Goal: Task Accomplishment & Management: Use online tool/utility

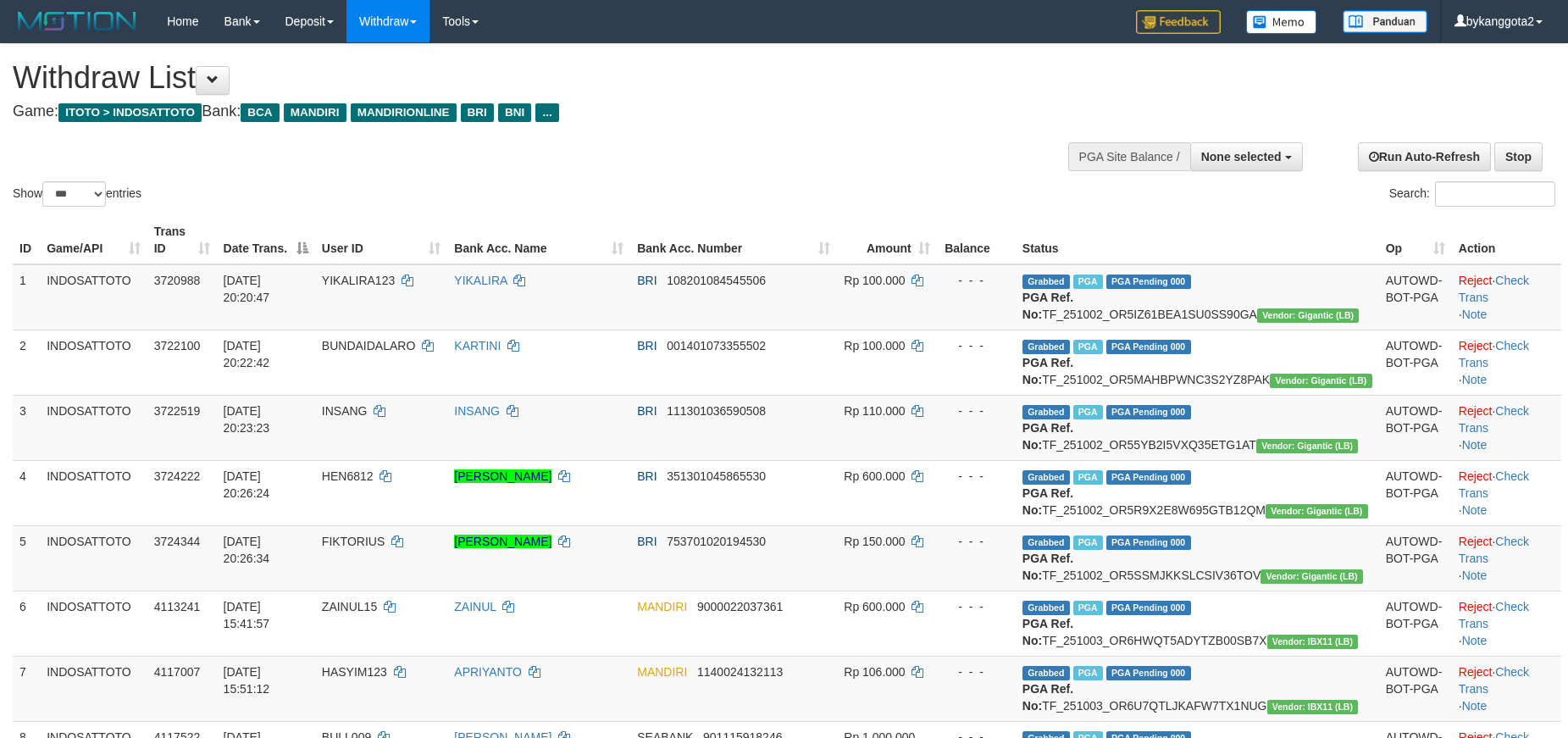
select select
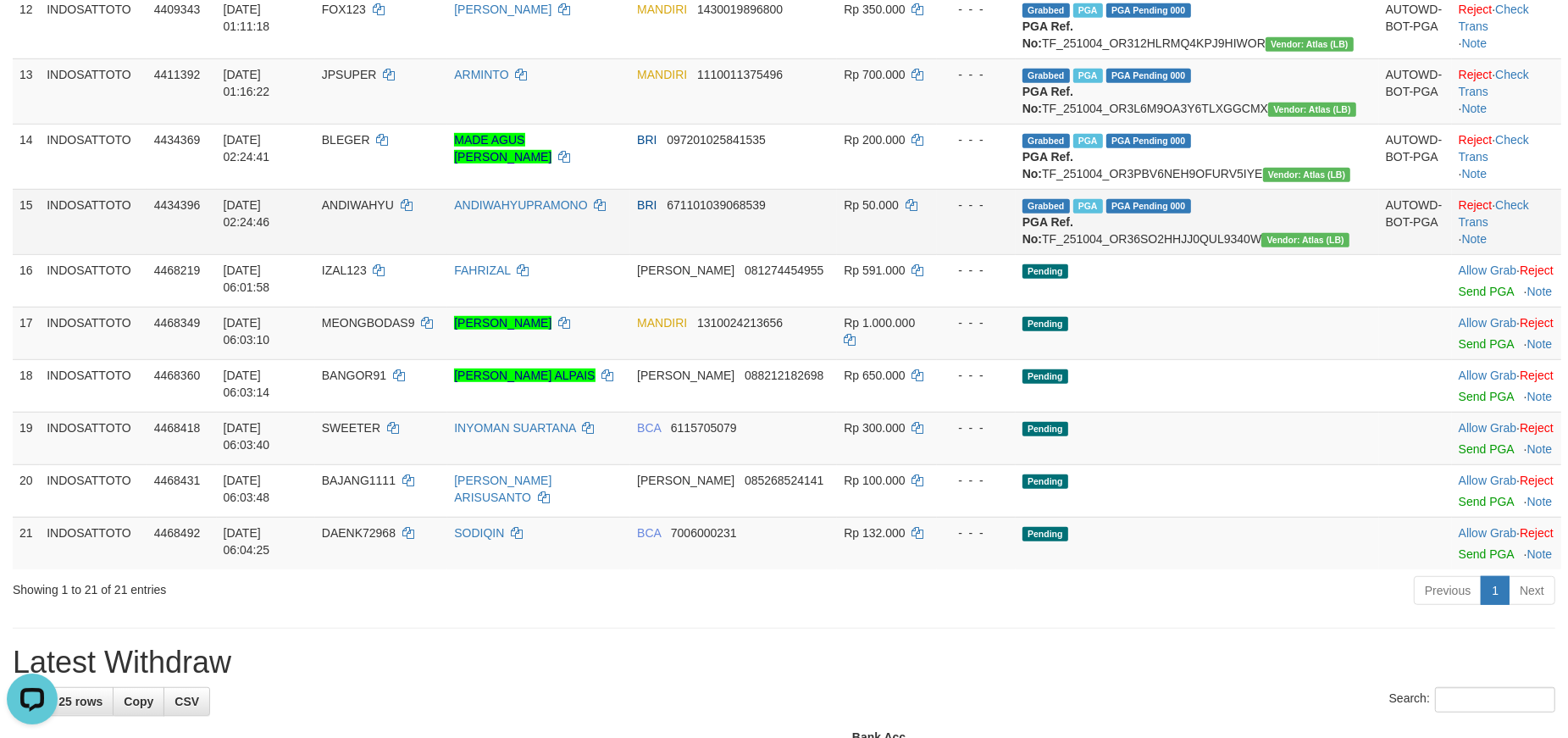
scroll to position [1092, 0]
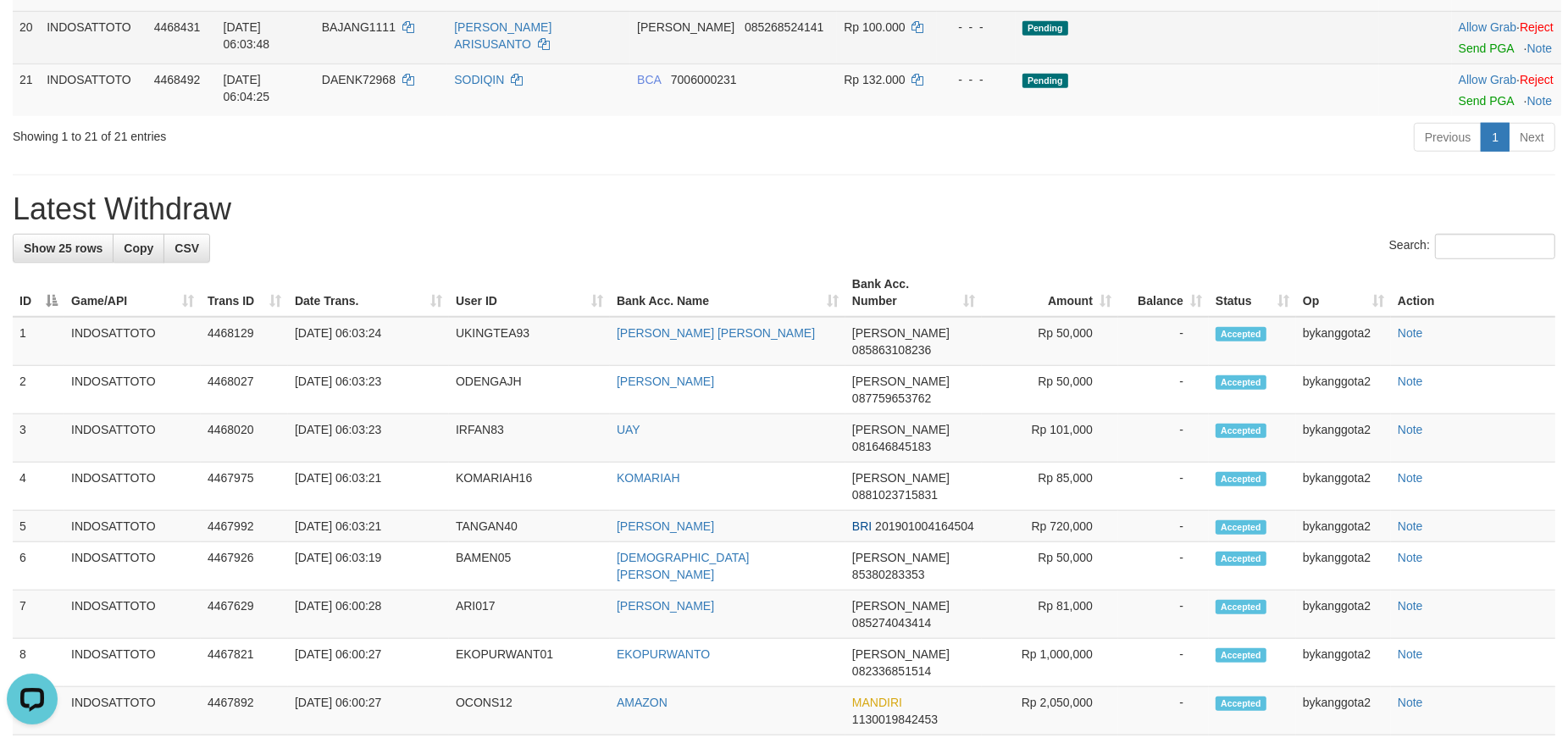
scroll to position [1409, 0]
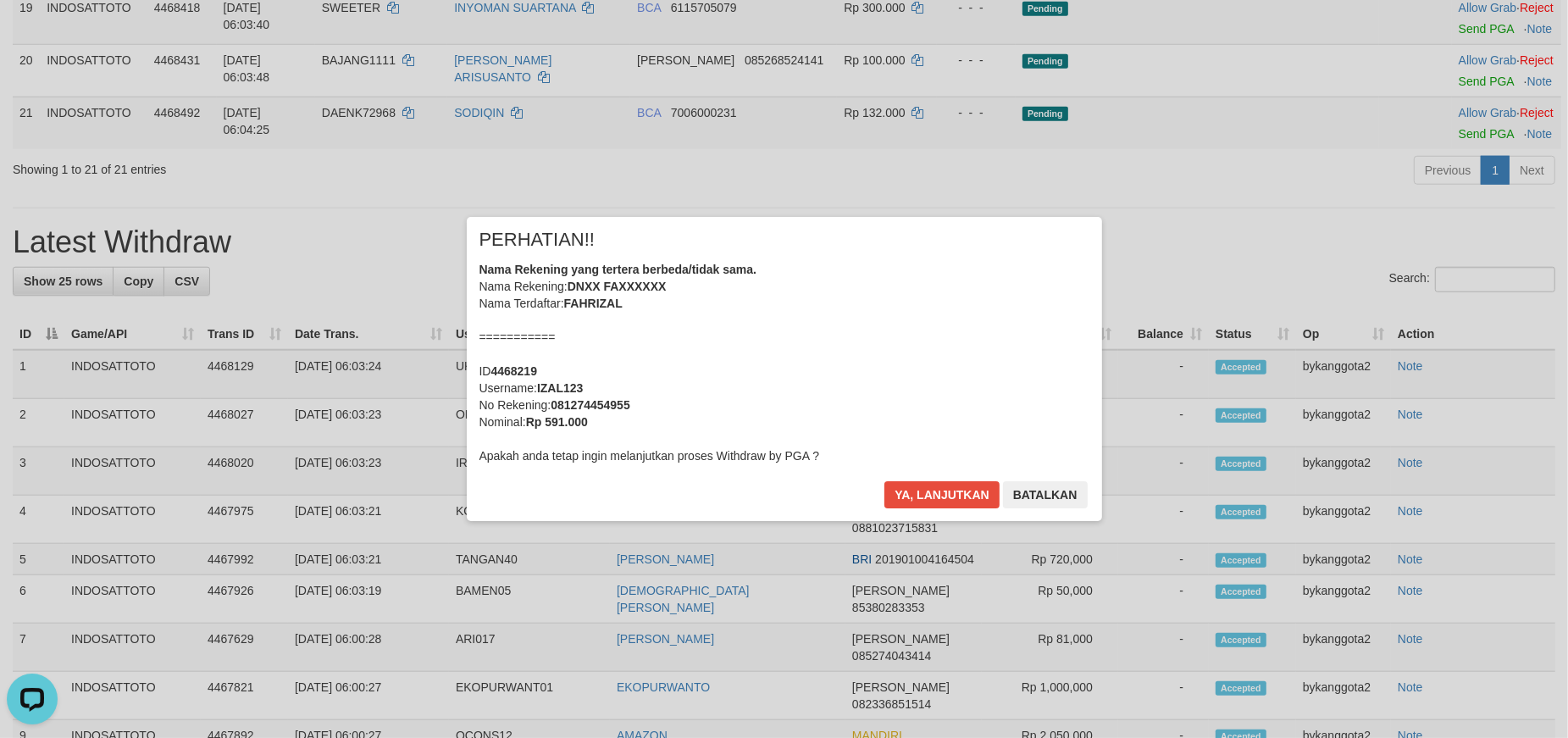
click at [947, 470] on div "× PERHATIAN!! Nama Rekening yang tertera berbeda/tidak sama. Nama Rekening: DNX…" at bounding box center [784, 369] width 635 height 303
drag, startPoint x: 949, startPoint y: 487, endPoint x: 1033, endPoint y: 450, distance: 91.8
click at [953, 484] on button "Ya, lanjutkan" at bounding box center [942, 494] width 116 height 27
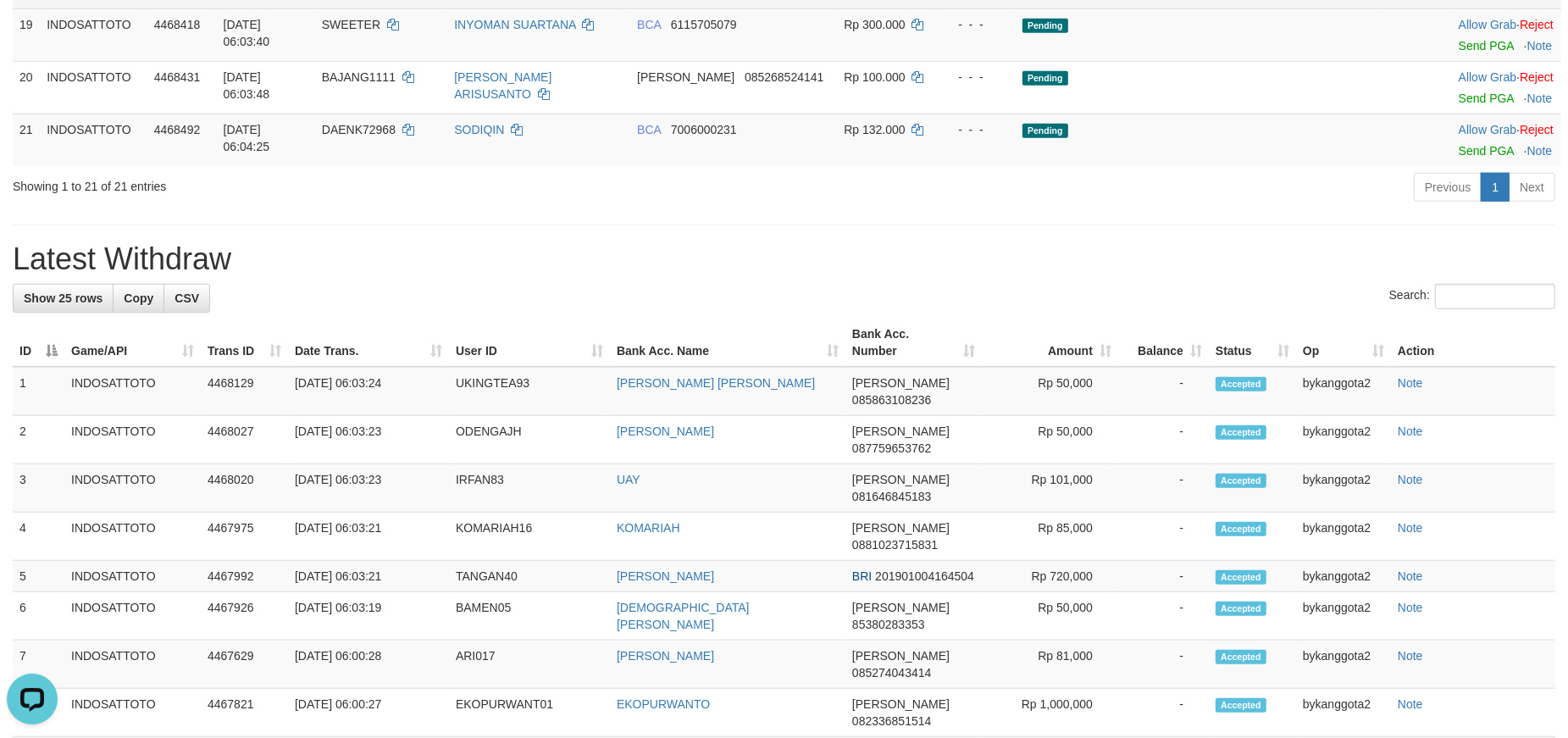
drag, startPoint x: 1454, startPoint y: 181, endPoint x: 1420, endPoint y: 213, distance: 46.7
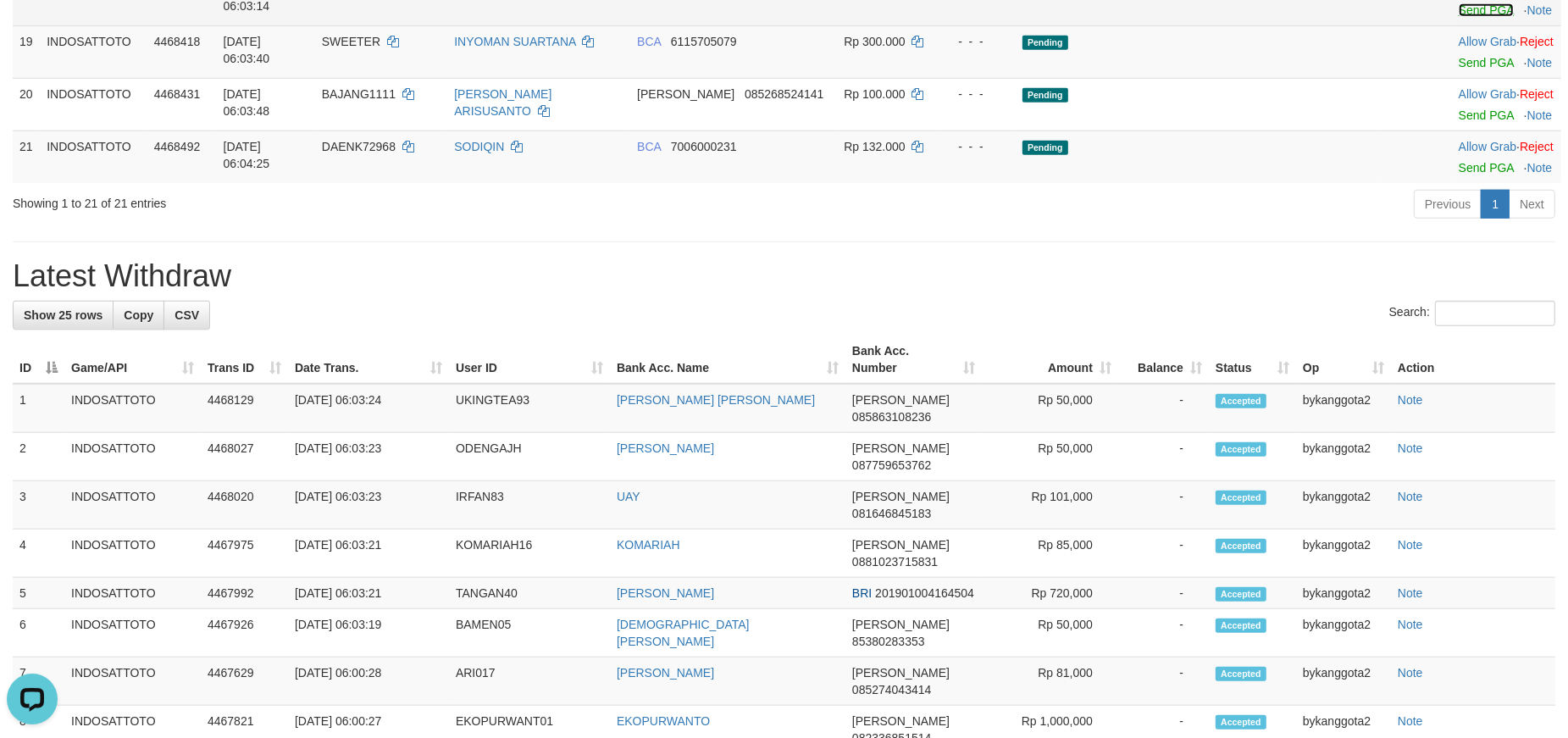
click at [1459, 17] on link "Send PGA" at bounding box center [1487, 10] width 55 height 14
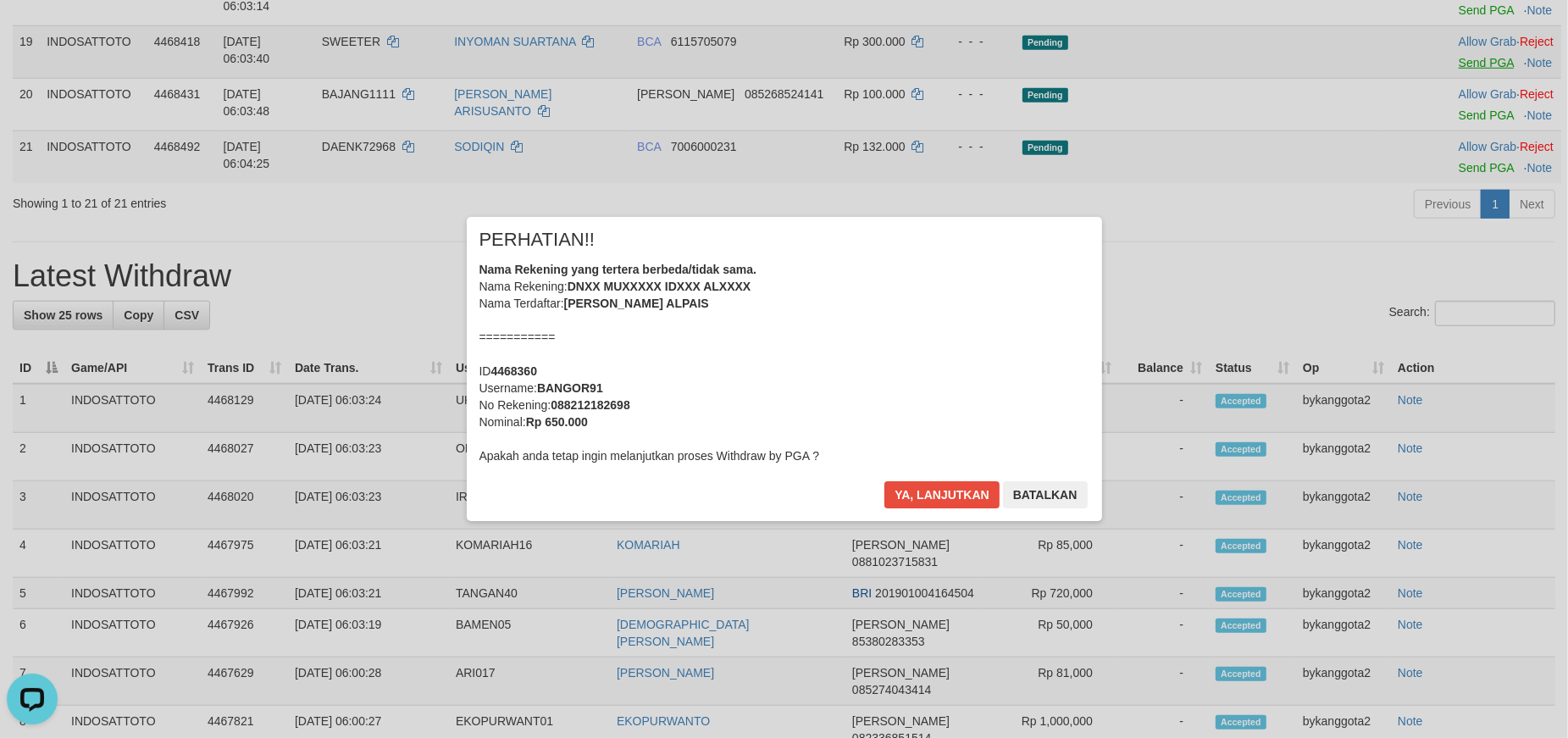
click at [1454, 286] on div "× PERHATIAN!! Nama Rekening yang tertera berbeda/tidak sama. Nama Rekening: DNX…" at bounding box center [784, 369] width 1568 height 371
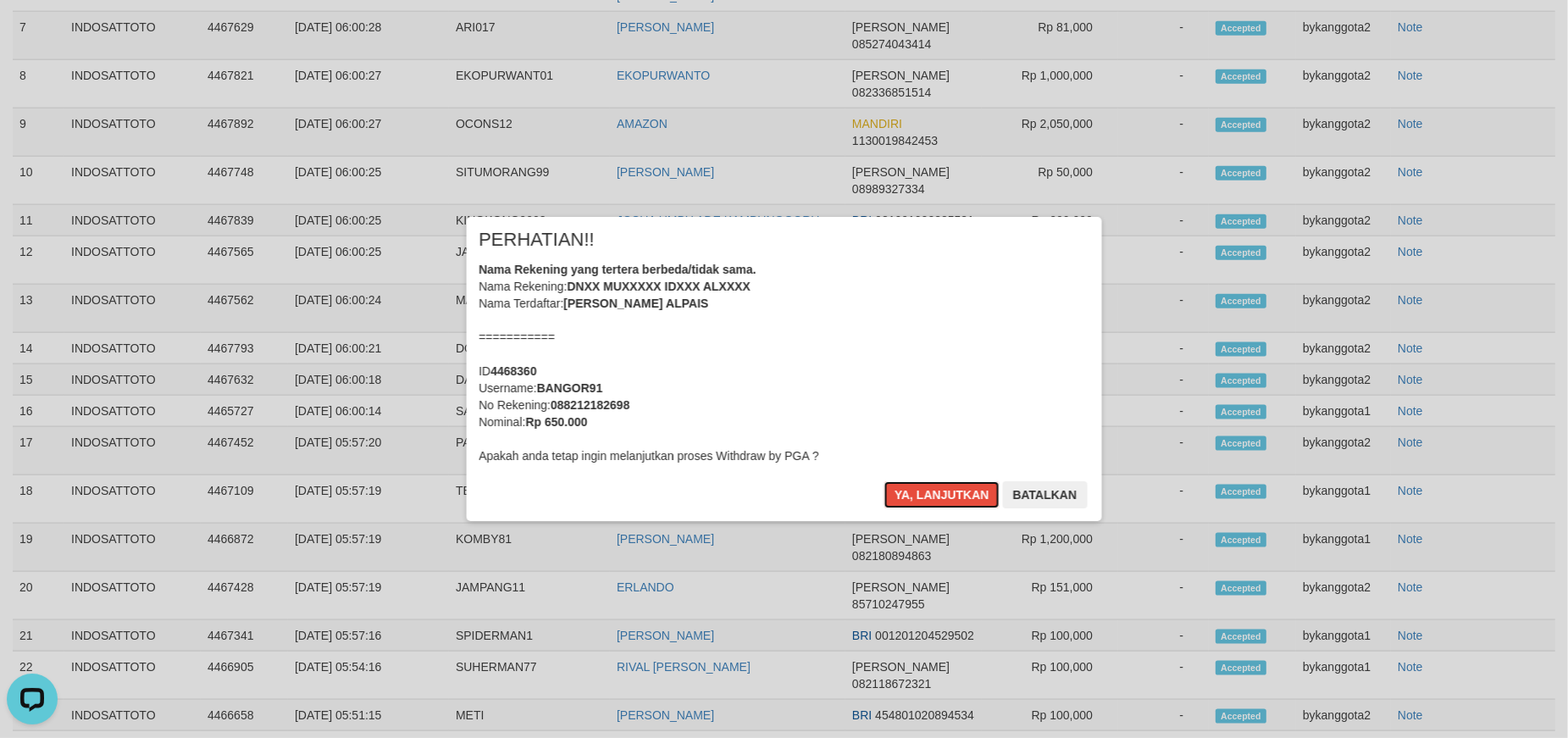
drag, startPoint x: 938, startPoint y: 488, endPoint x: 974, endPoint y: 476, distance: 37.9
click at [942, 485] on button "Ya, lanjutkan" at bounding box center [942, 494] width 116 height 27
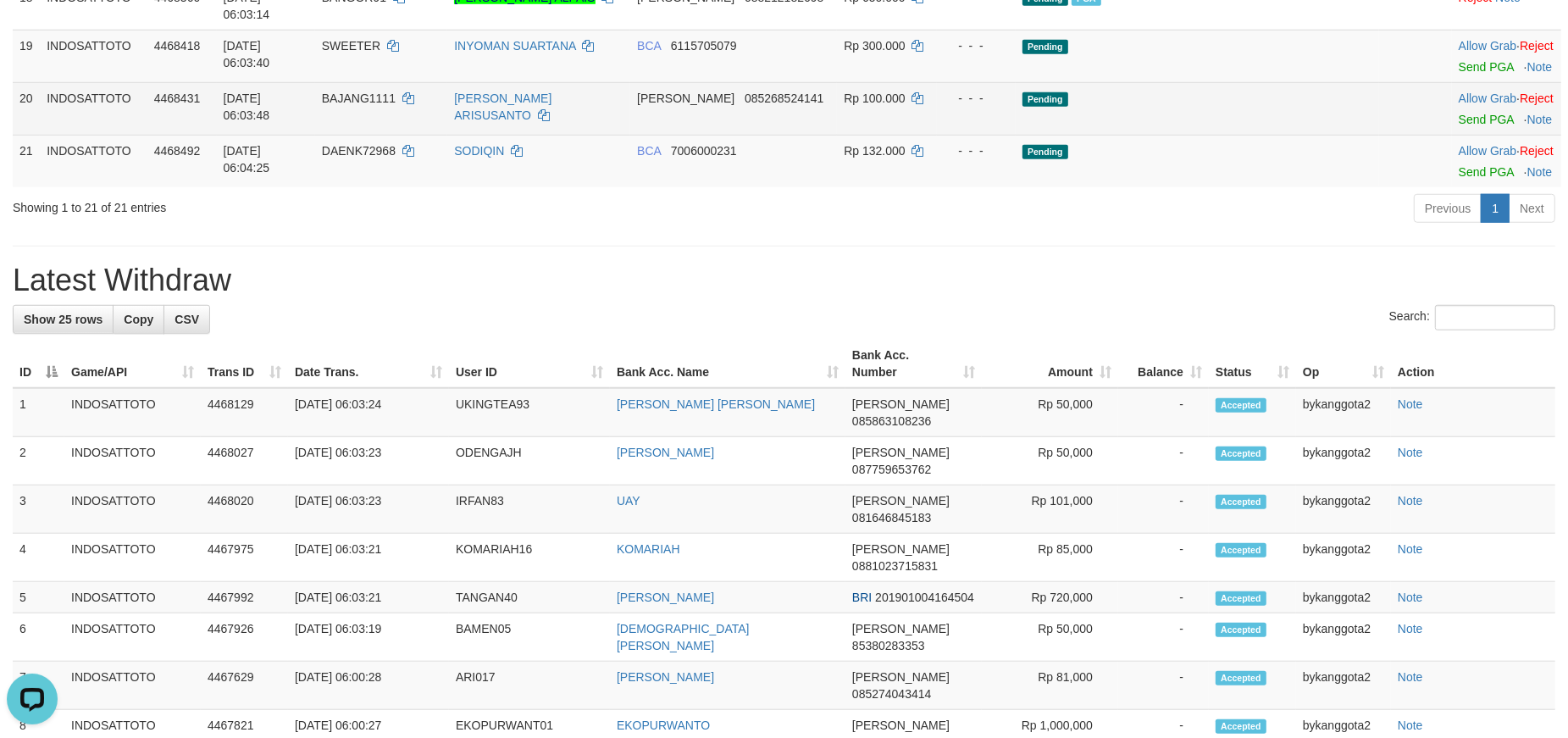
scroll to position [1348, 0]
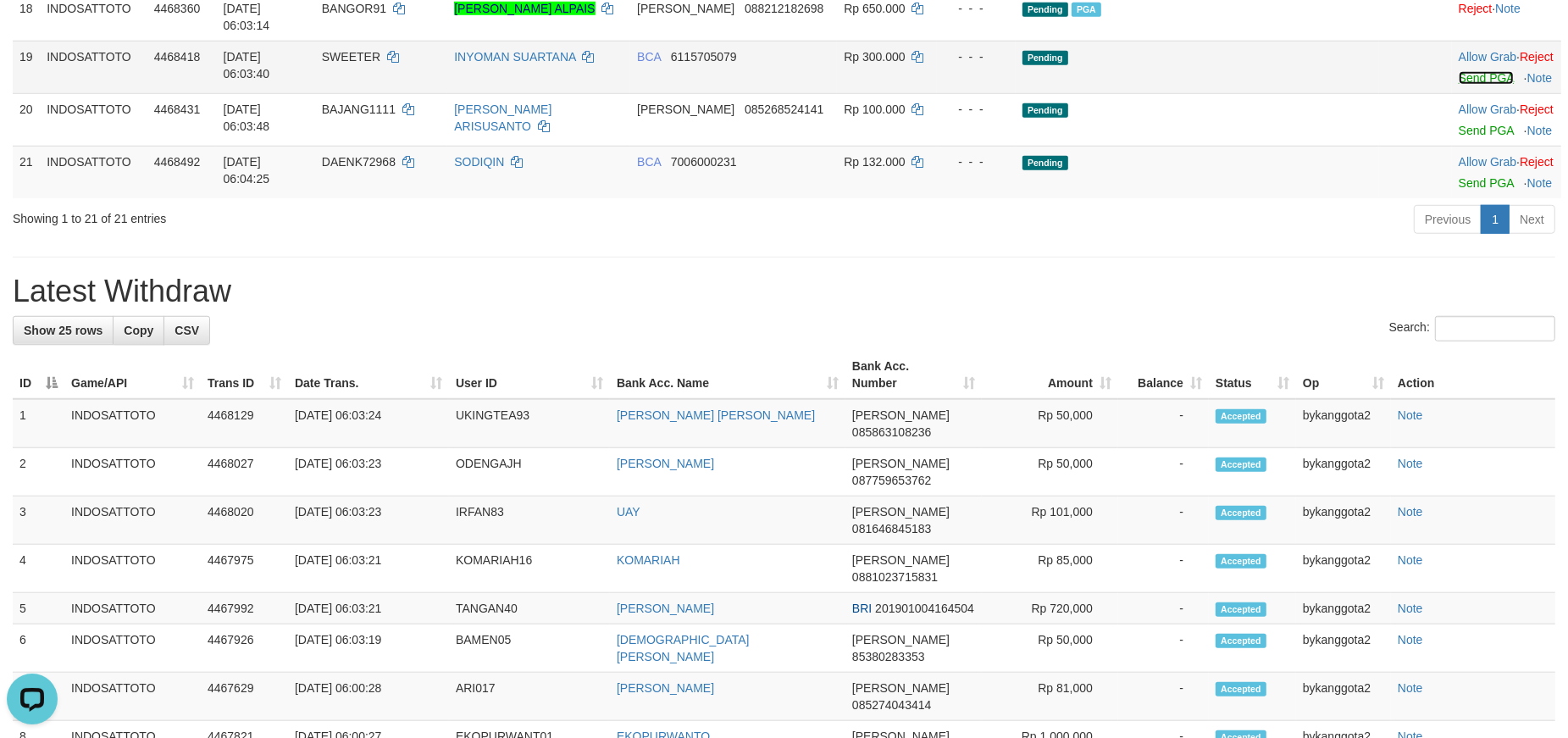
click at [1459, 85] on link "Send PGA" at bounding box center [1487, 78] width 55 height 14
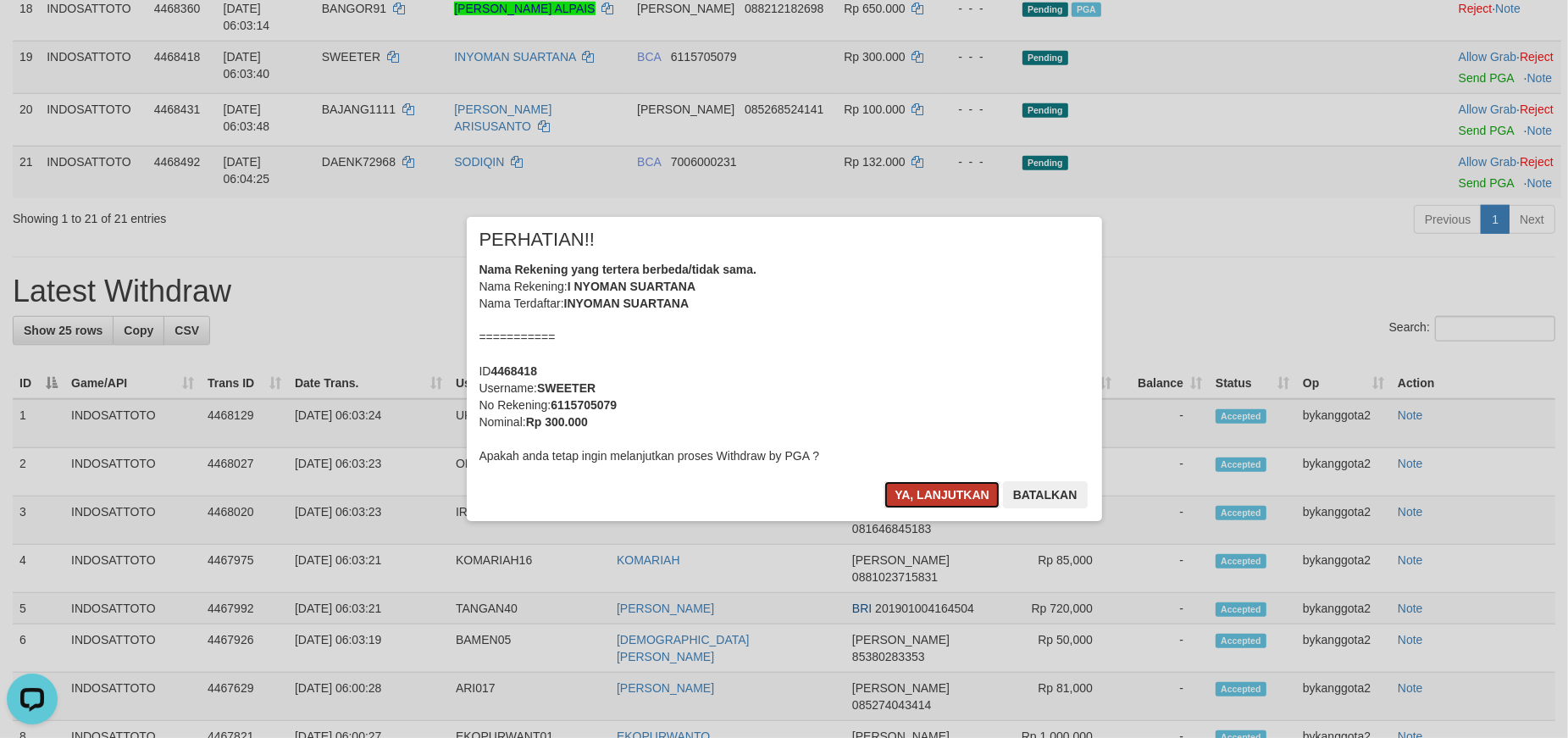
drag, startPoint x: 942, startPoint y: 489, endPoint x: 959, endPoint y: 479, distance: 19.7
click at [942, 485] on button "Ya, lanjutkan" at bounding box center [942, 494] width 116 height 27
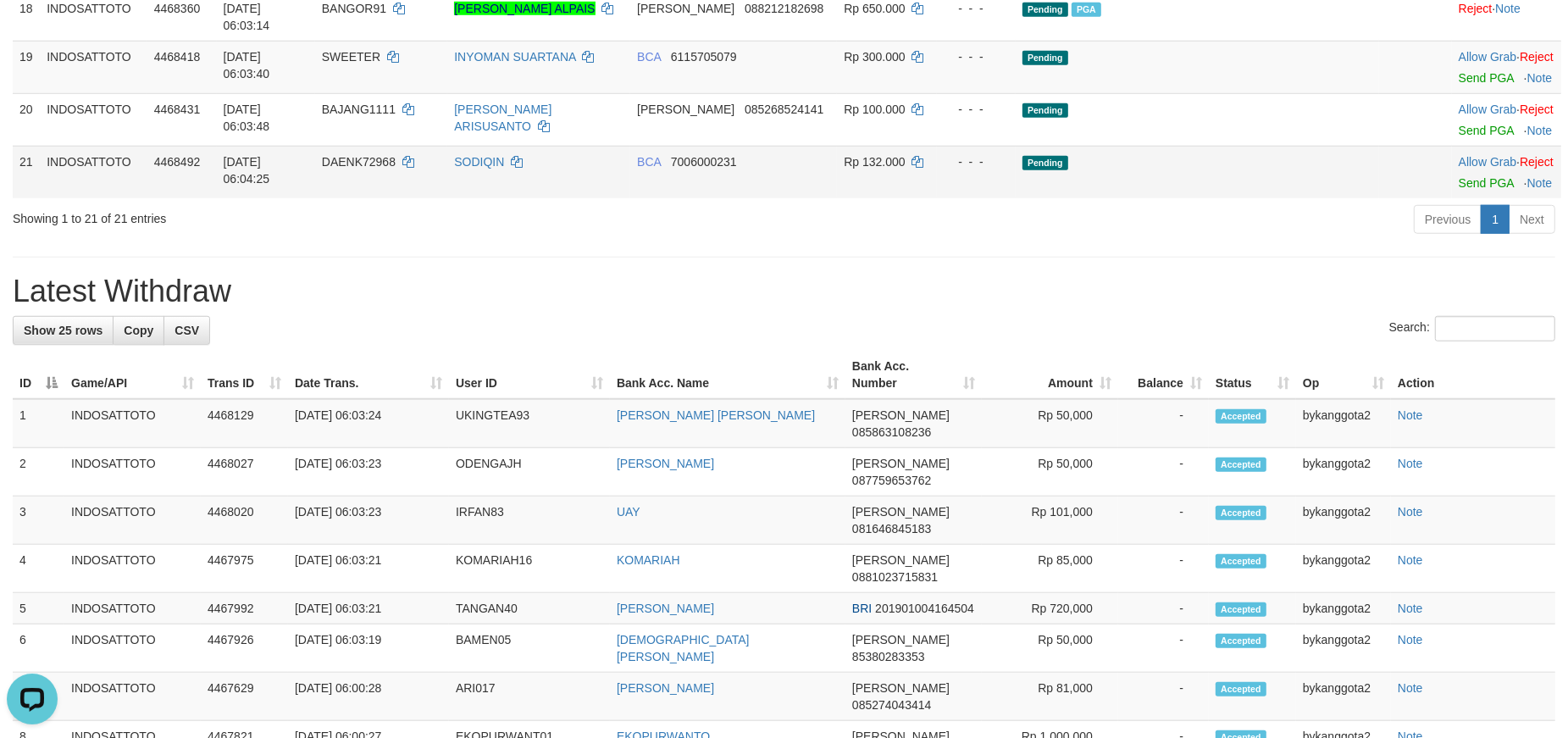
scroll to position [1326, 0]
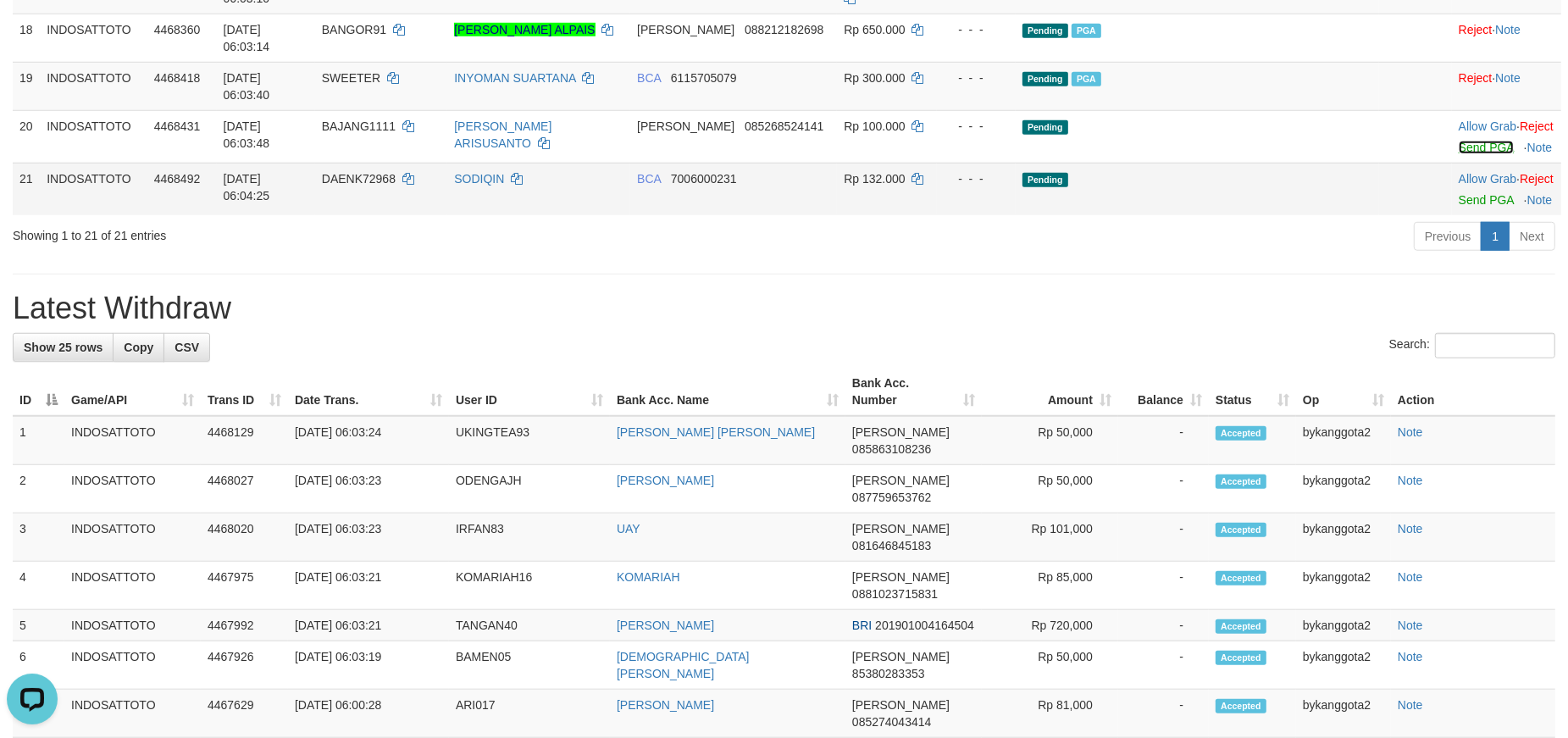
drag, startPoint x: 1439, startPoint y: 333, endPoint x: 1395, endPoint y: 359, distance: 51.1
click at [1459, 154] on link "Send PGA" at bounding box center [1487, 147] width 55 height 14
click at [1459, 206] on link "Send PGA" at bounding box center [1487, 201] width 55 height 14
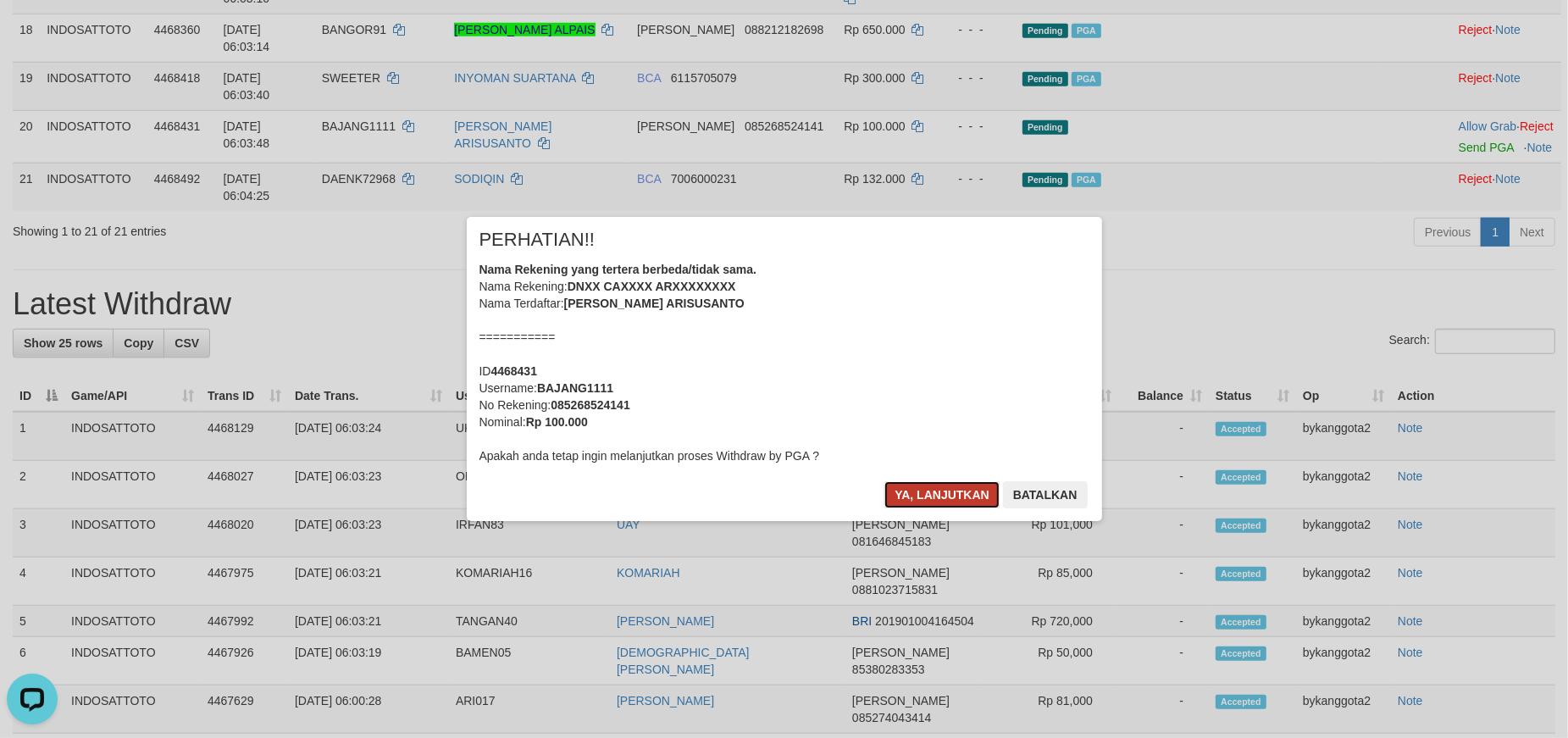
click at [943, 492] on button "Ya, lanjutkan" at bounding box center [942, 494] width 116 height 27
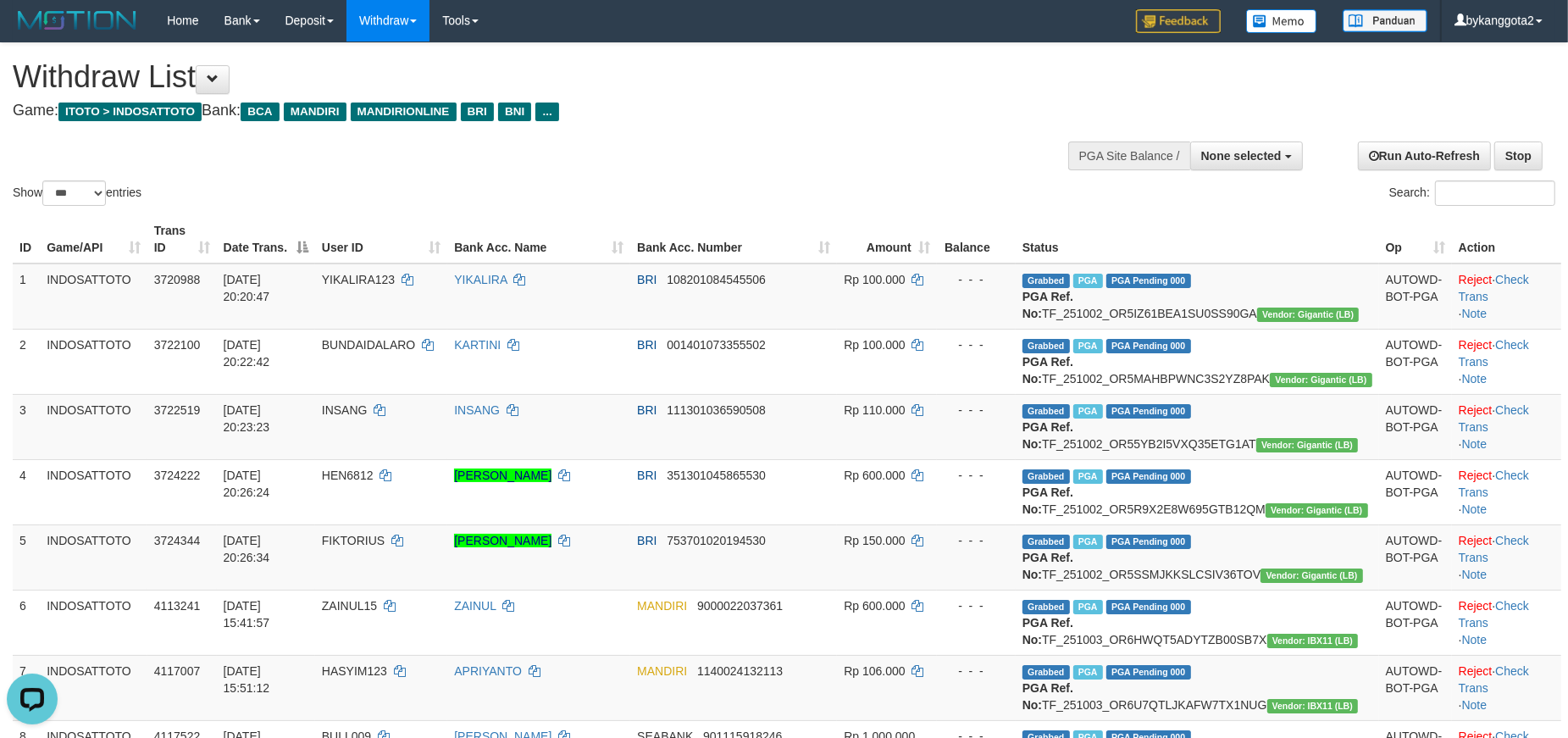
scroll to position [0, 0]
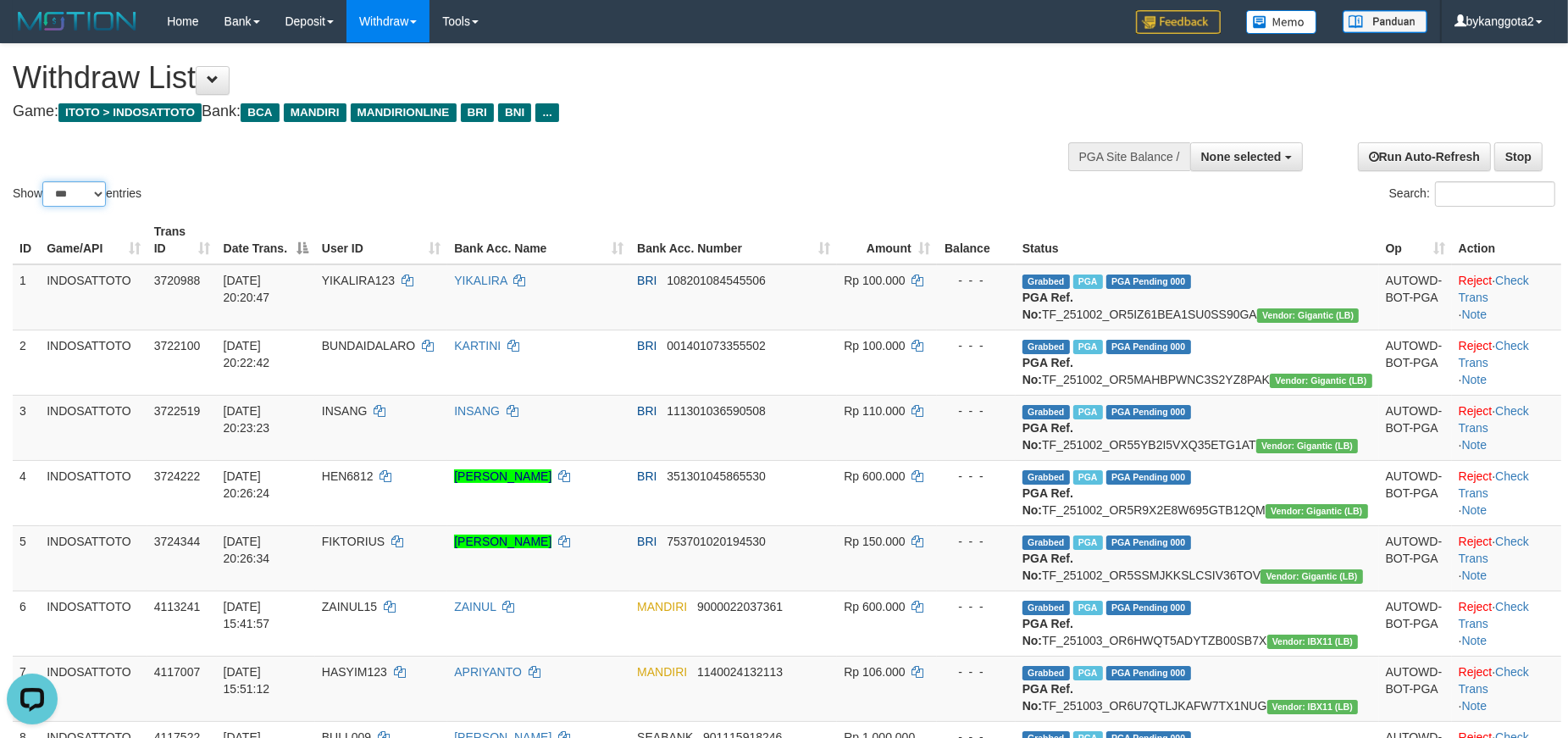
click at [96, 198] on select "** ** ** ***" at bounding box center [74, 195] width 63 height 26
click at [89, 197] on select "** ** ** ***" at bounding box center [74, 195] width 63 height 26
click at [44, 182] on select "** ** ** ***" at bounding box center [74, 195] width 63 height 26
click at [82, 208] on div "Show ** ** ** *** entries" at bounding box center [392, 197] width 759 height 30
click at [80, 198] on select "** ** ** ***" at bounding box center [74, 195] width 63 height 26
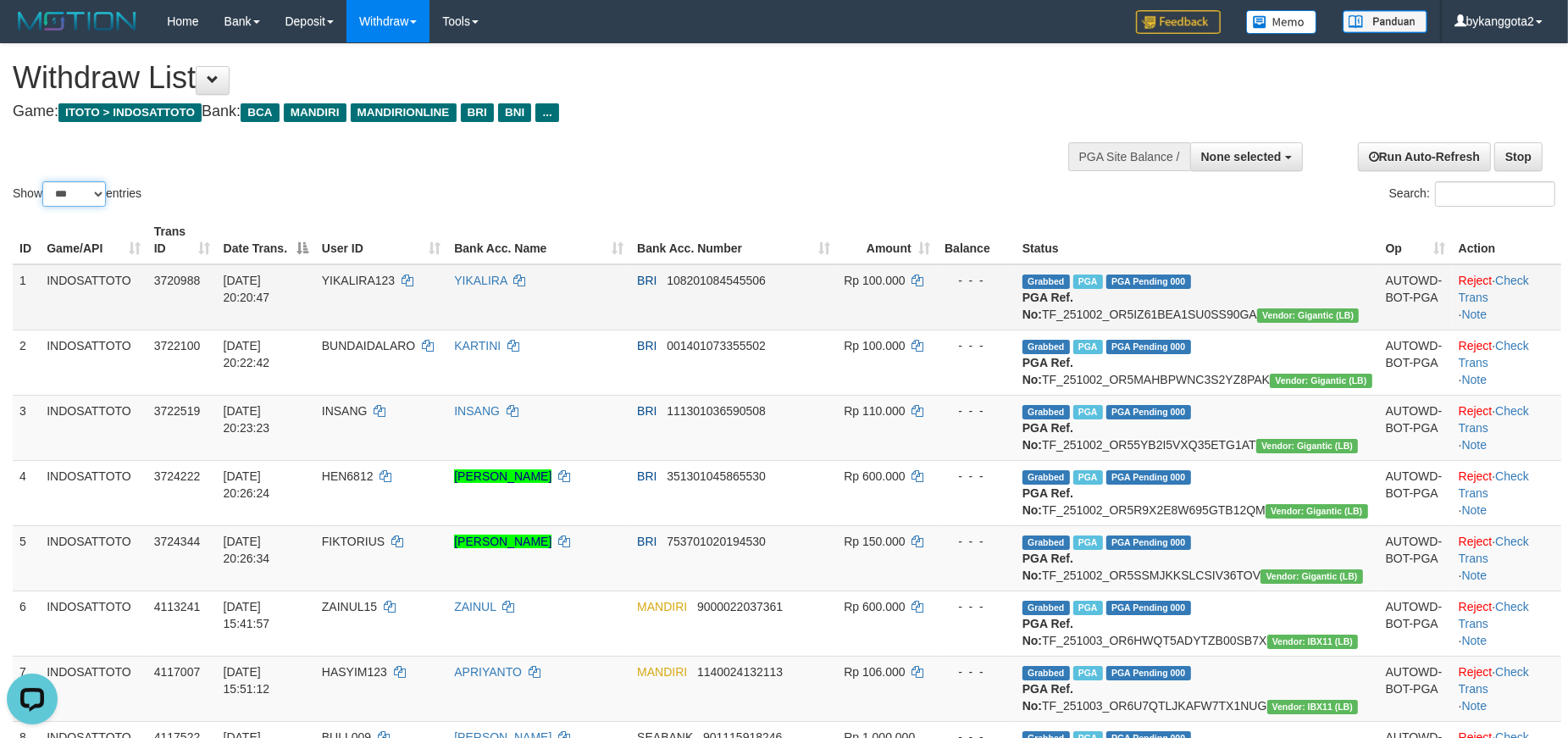
click at [44, 182] on select "** ** ** ***" at bounding box center [74, 195] width 63 height 26
click at [544, 306] on td "YIKALIRA" at bounding box center [538, 297] width 183 height 66
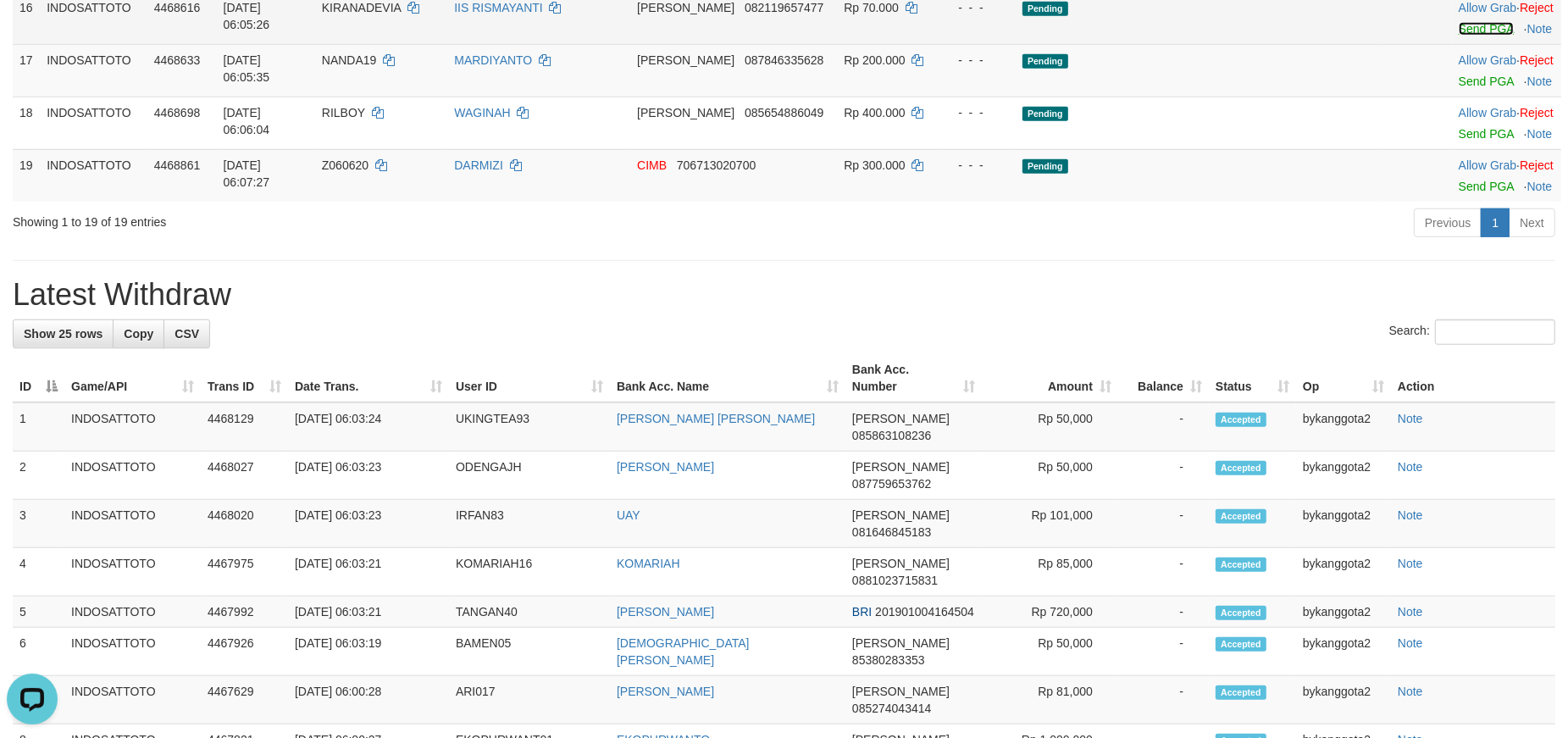
click at [1459, 36] on link "Send PGA" at bounding box center [1487, 29] width 55 height 14
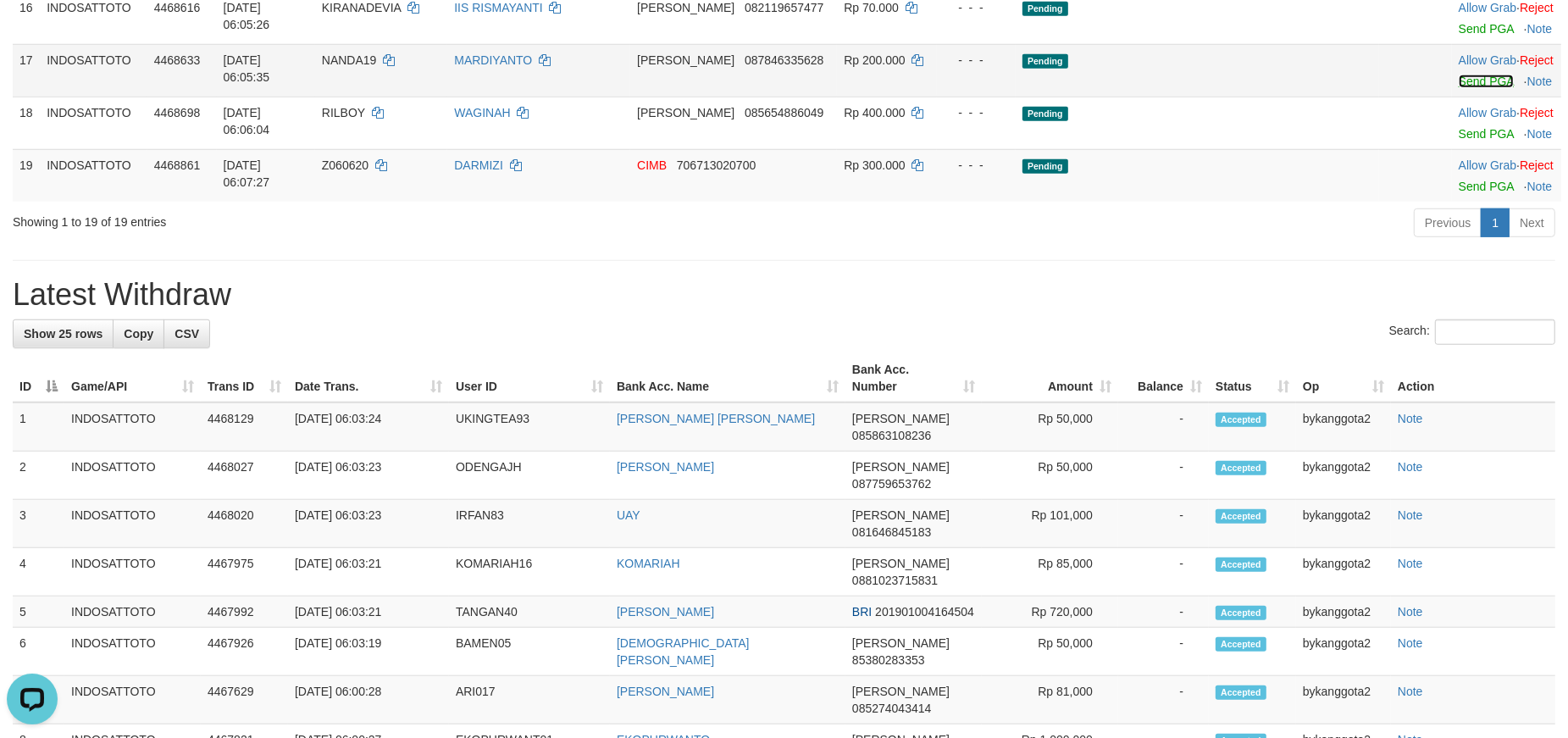
click at [1459, 88] on link "Send PGA" at bounding box center [1487, 81] width 55 height 14
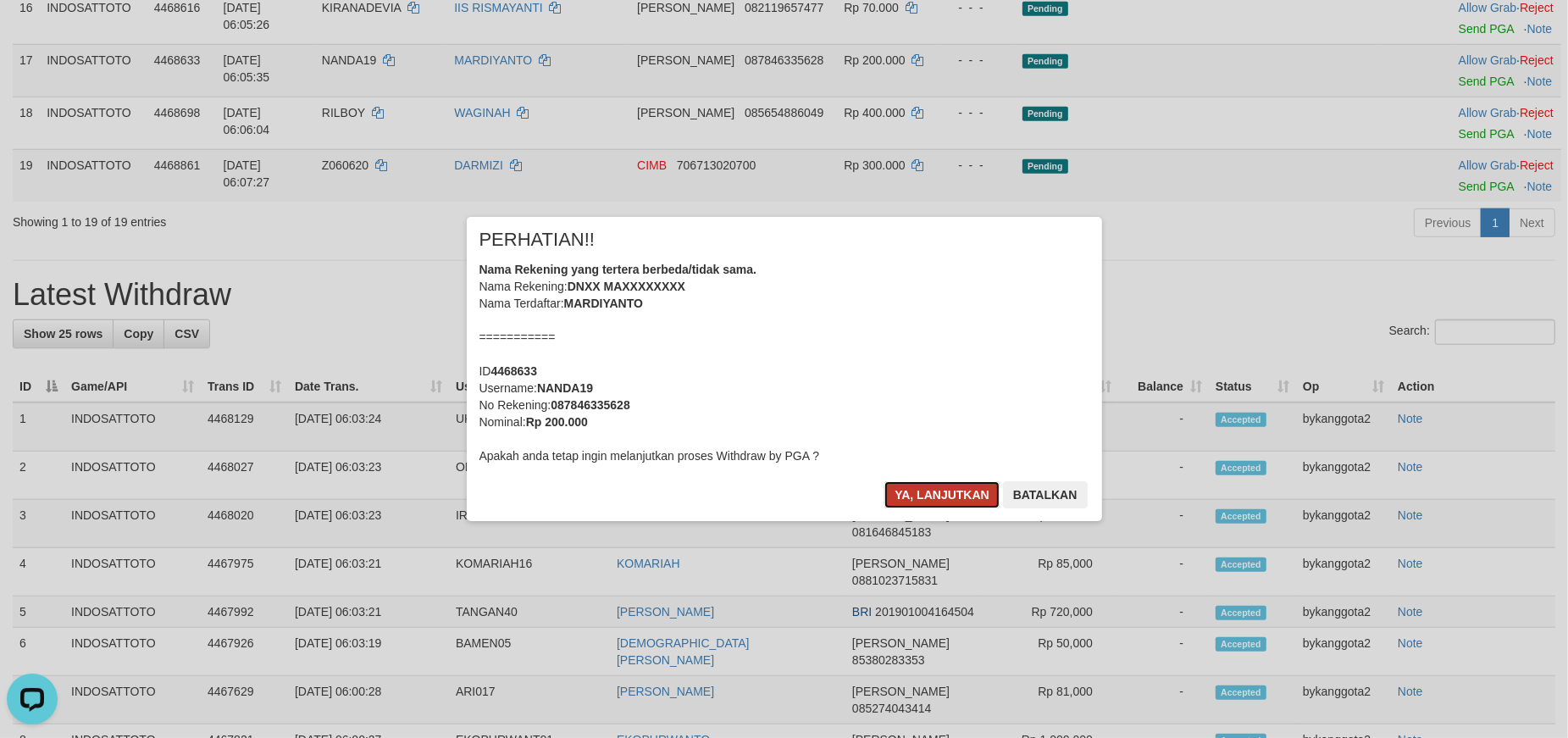
click at [913, 491] on button "Ya, lanjutkan" at bounding box center [942, 494] width 116 height 27
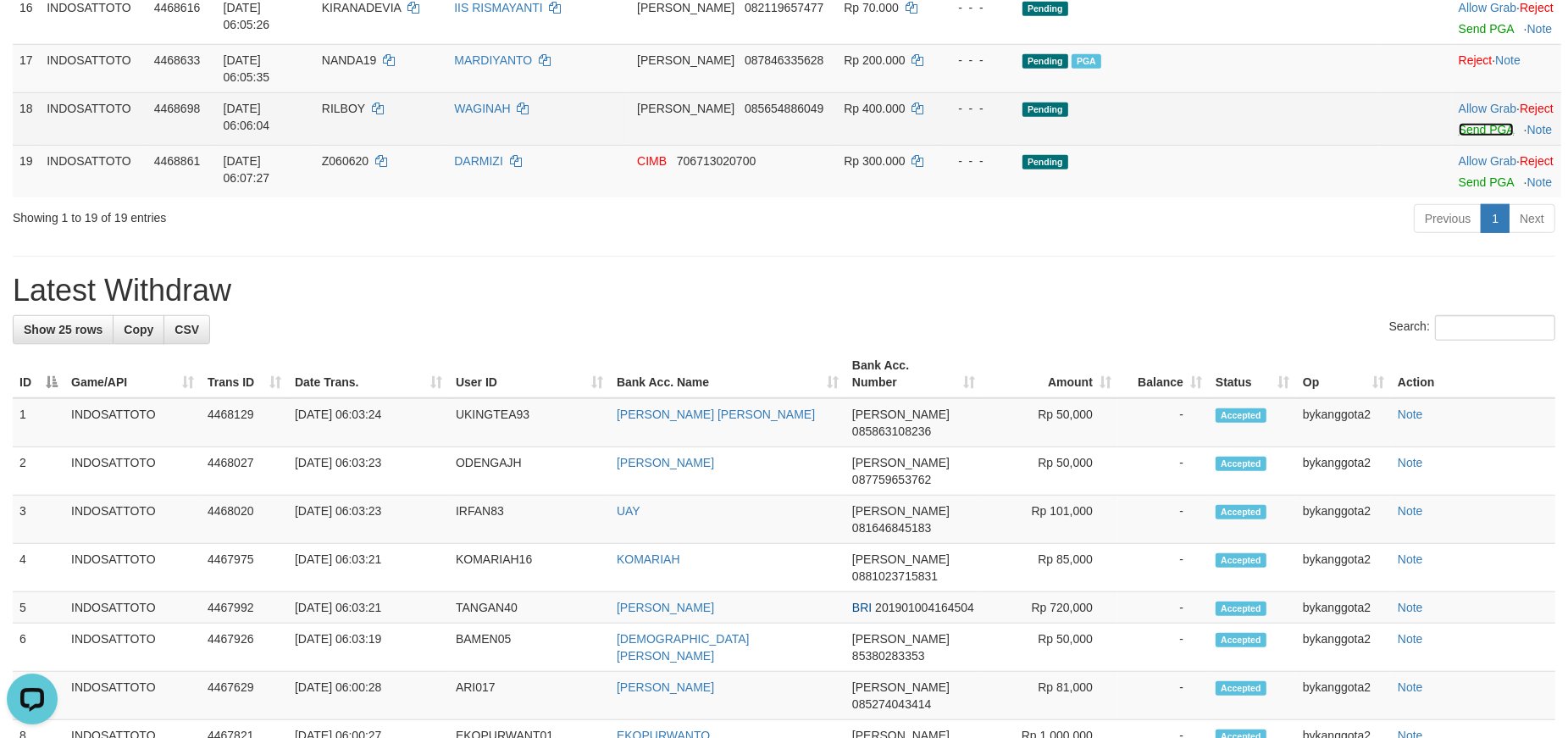
scroll to position [1230, 0]
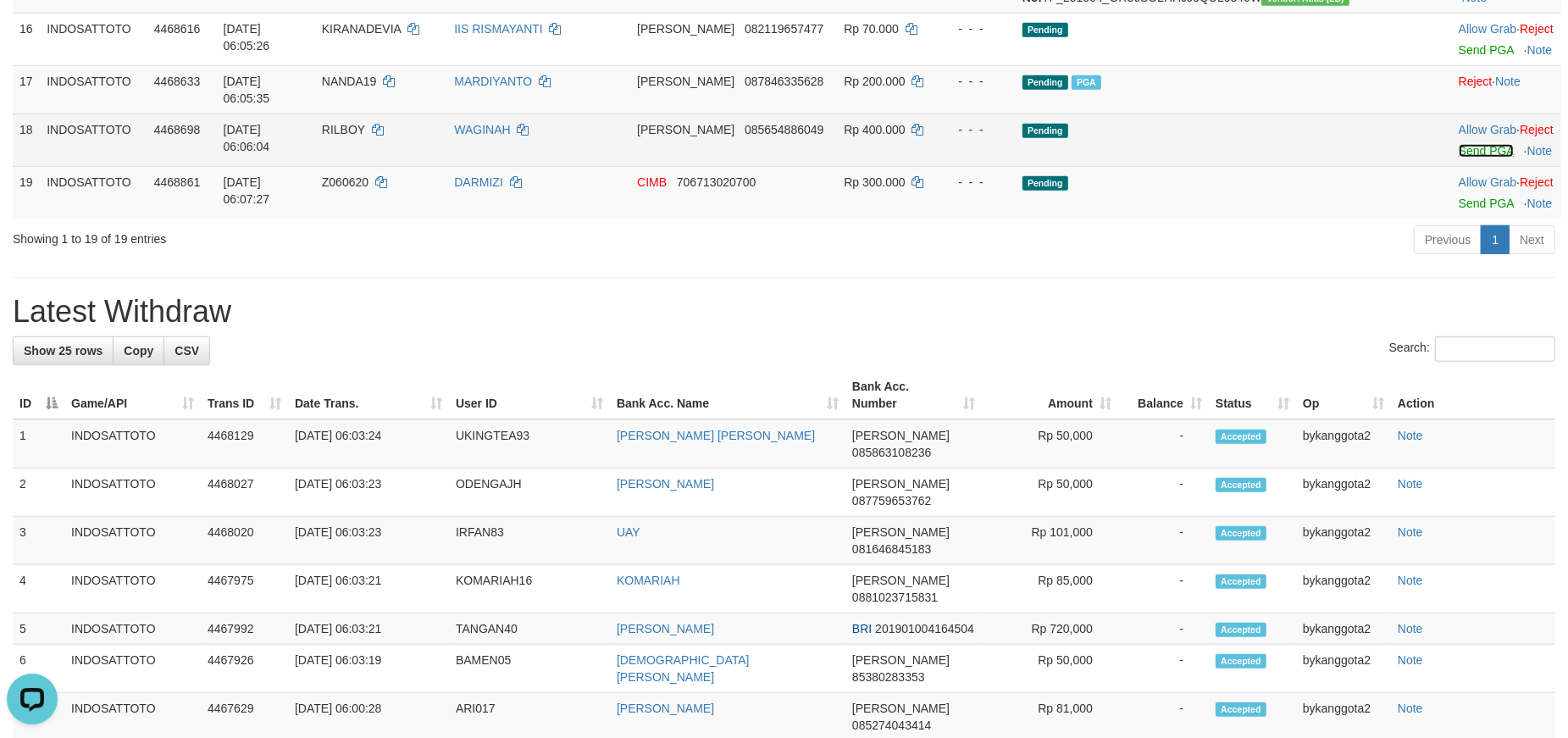
click at [1459, 158] on link "Send PGA" at bounding box center [1487, 151] width 55 height 14
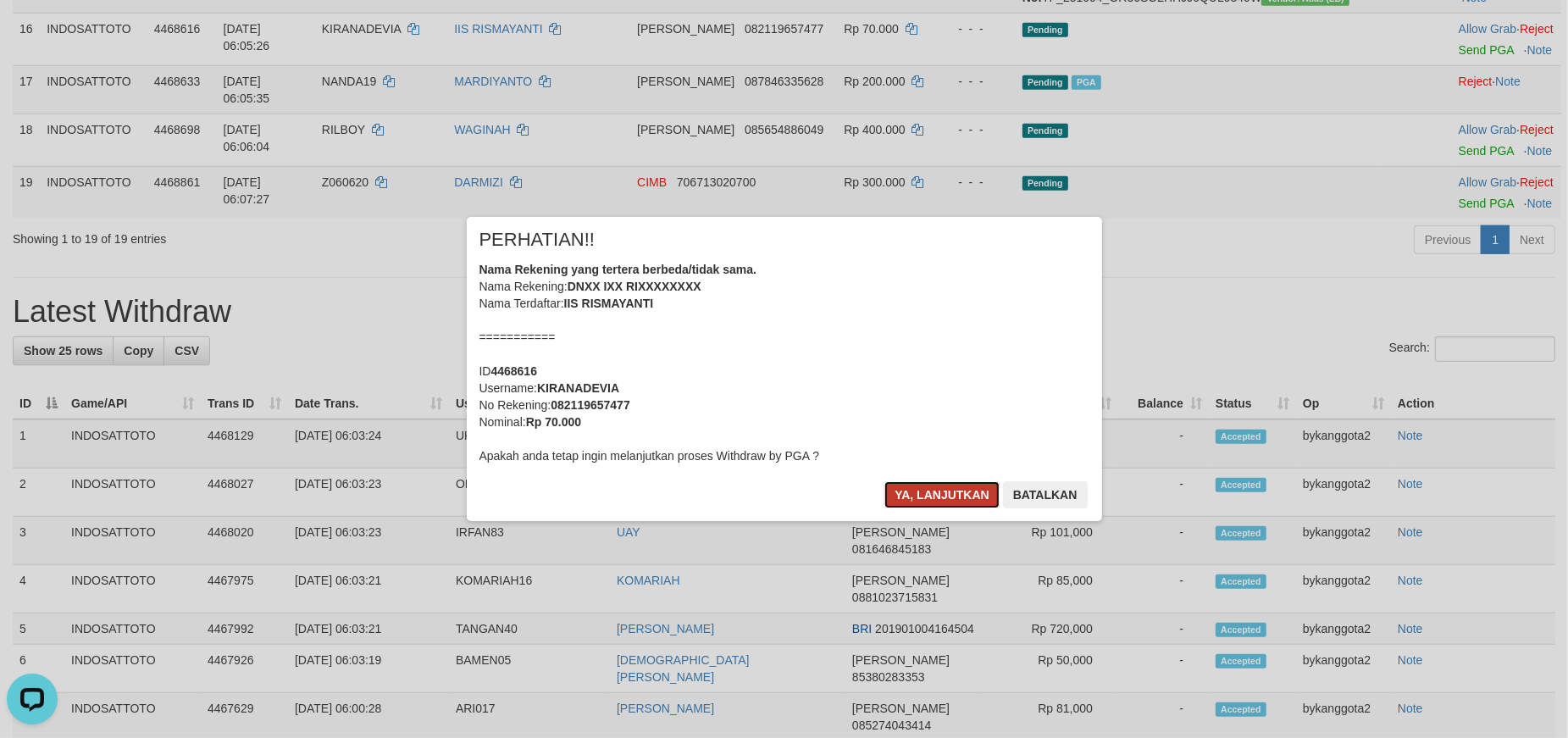
drag, startPoint x: 943, startPoint y: 494, endPoint x: 957, endPoint y: 483, distance: 17.8
click at [943, 492] on button "Ya, lanjutkan" at bounding box center [942, 494] width 116 height 27
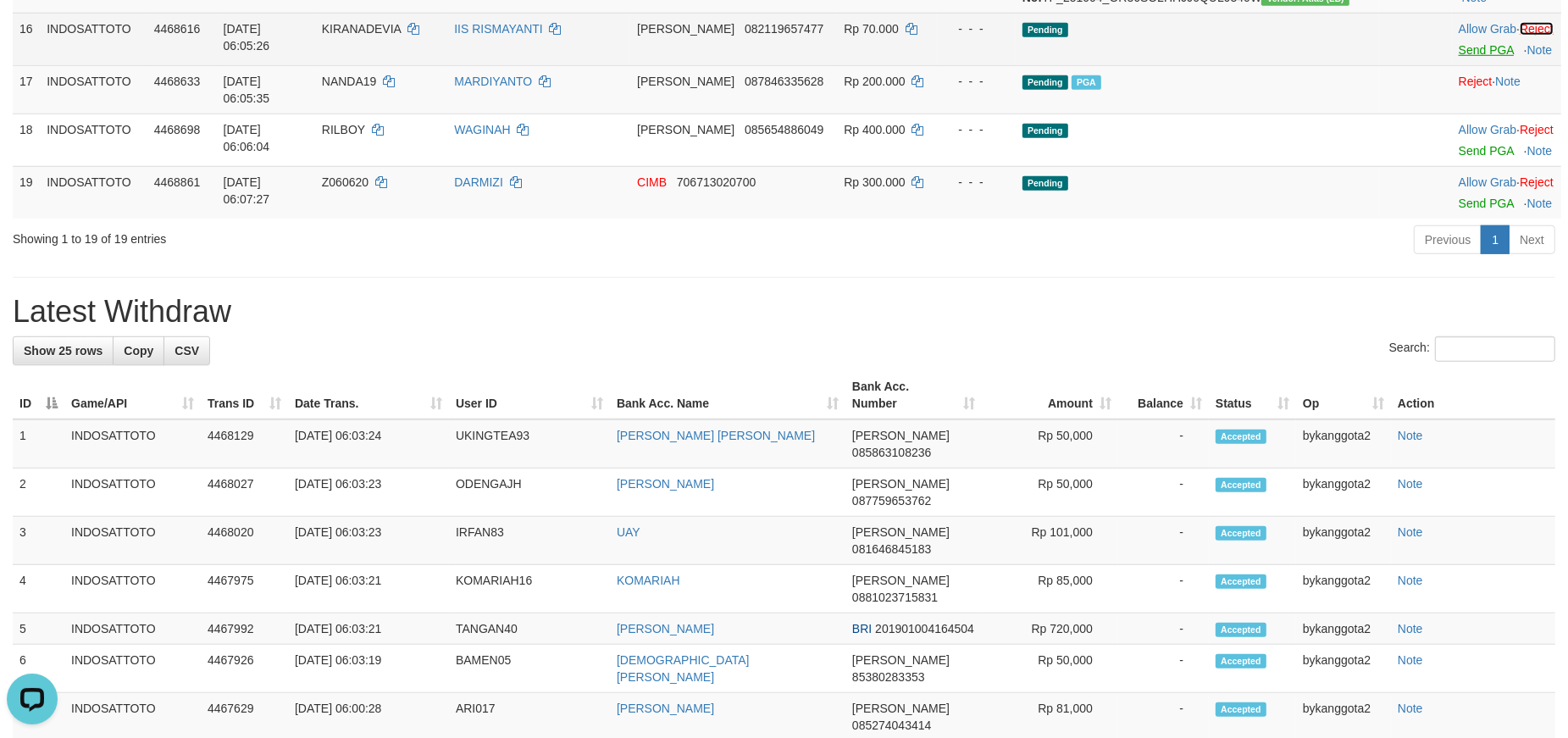
scroll to position [1209, 0]
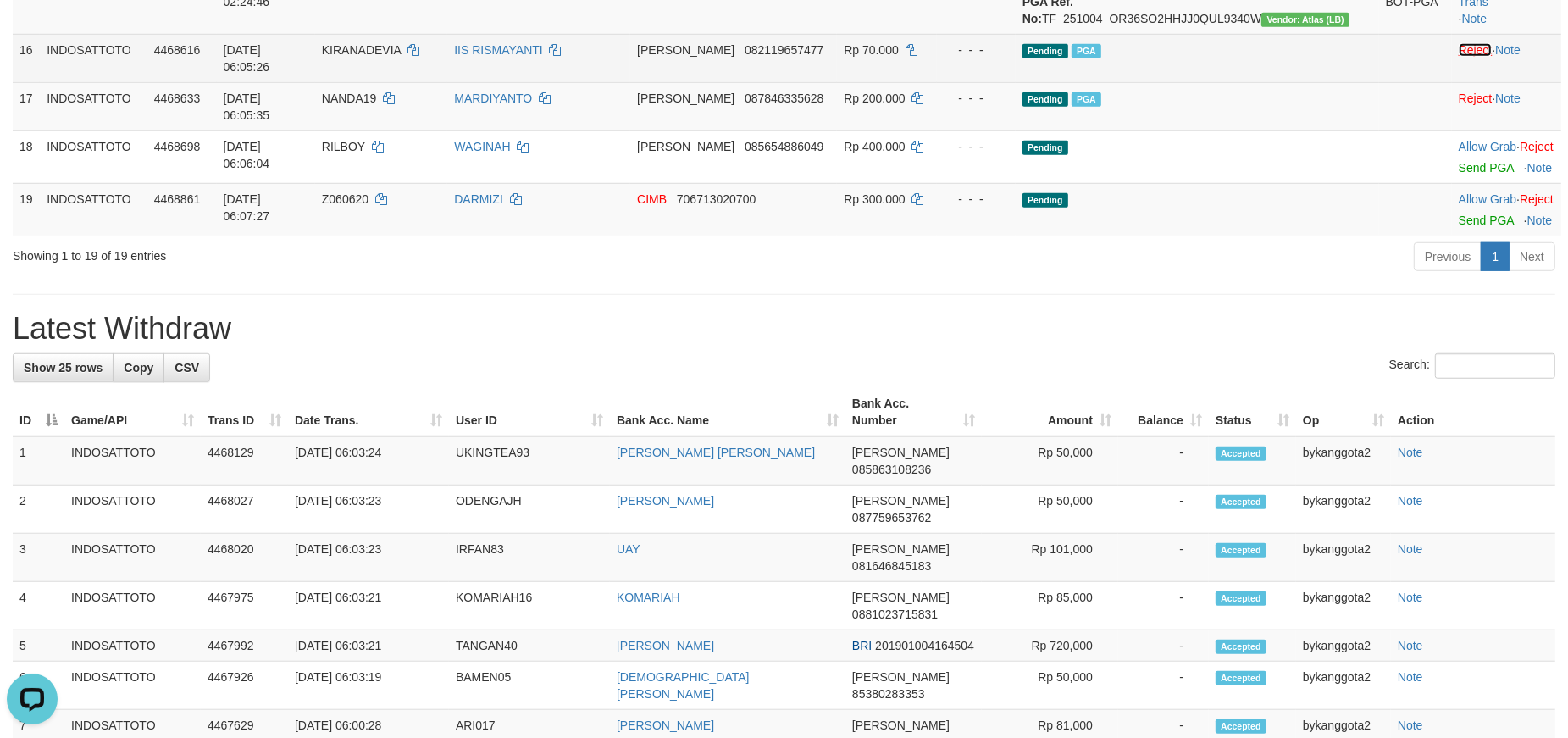
click at [1459, 56] on link "Reject" at bounding box center [1476, 50] width 34 height 14
click at [1452, 82] on td "Rejected" at bounding box center [1507, 57] width 110 height 48
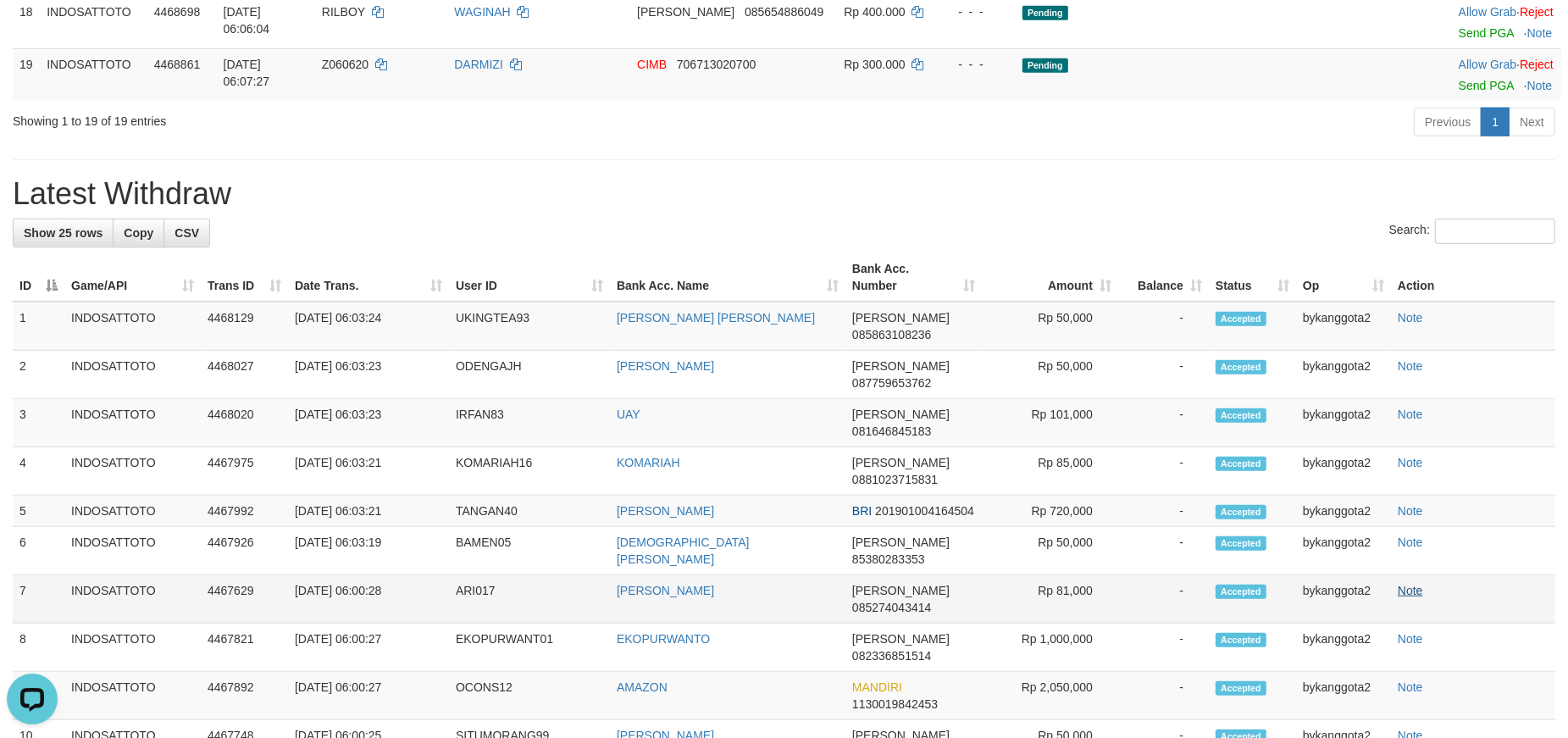
scroll to position [1324, 0]
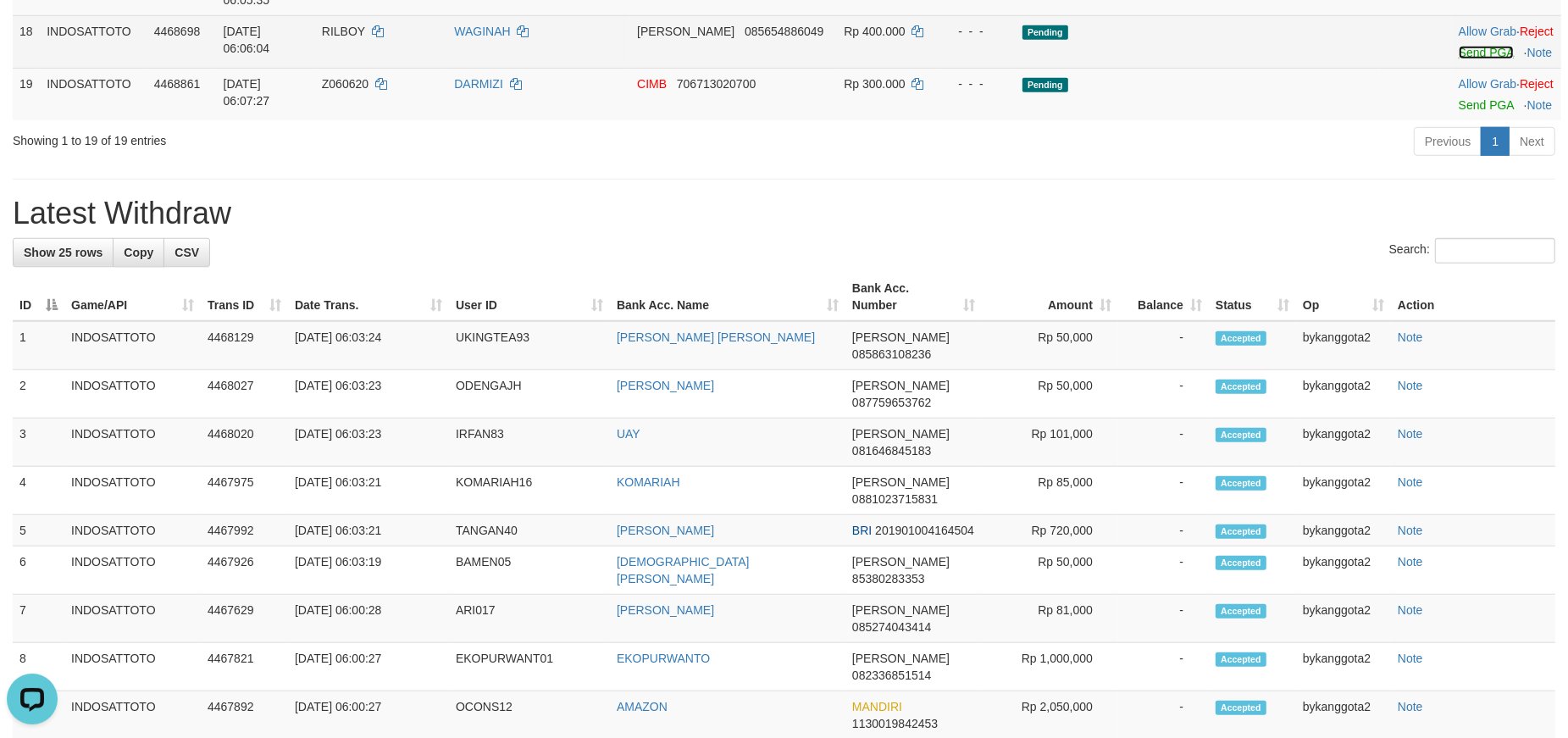
click at [1459, 59] on link "Send PGA" at bounding box center [1487, 52] width 55 height 14
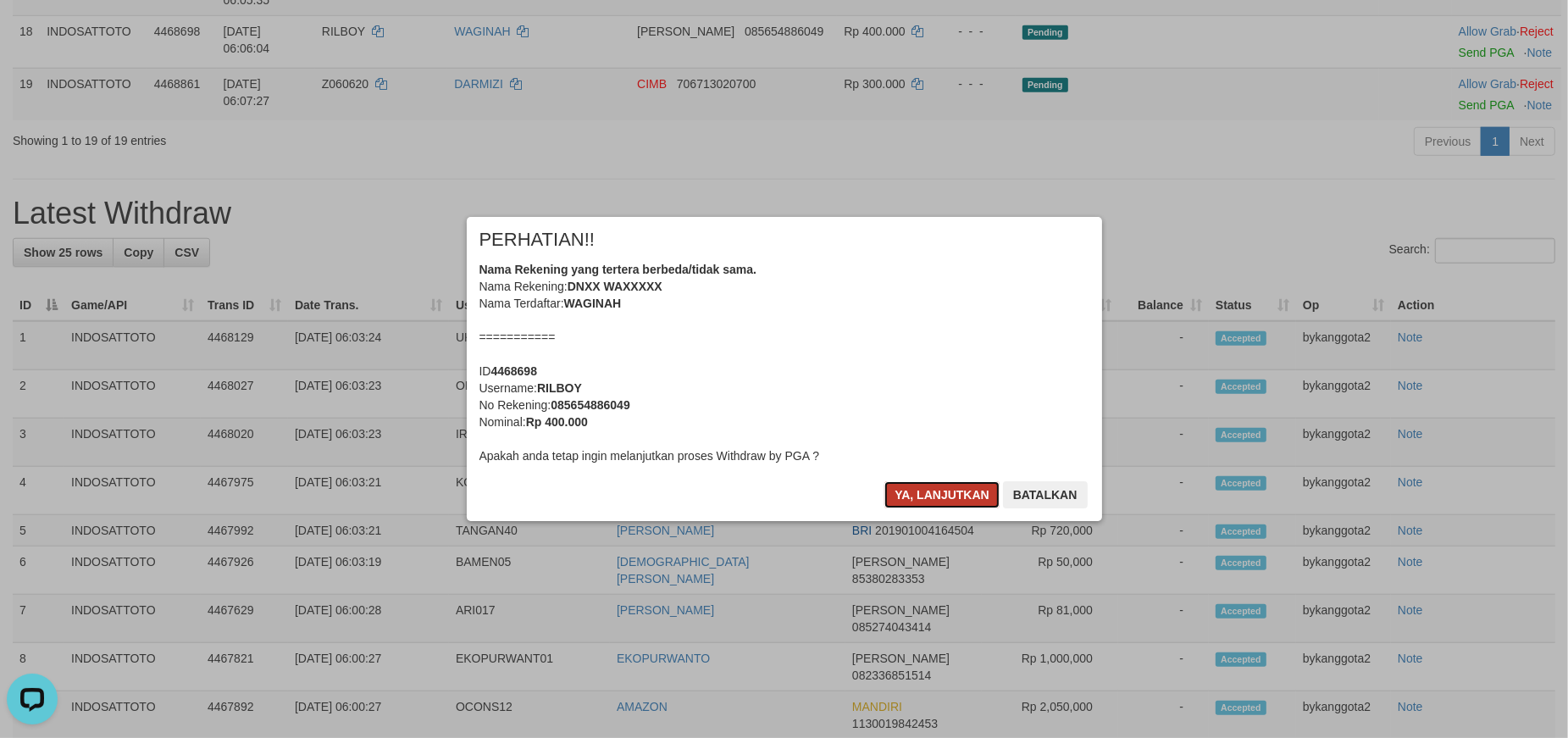
click at [945, 493] on button "Ya, lanjutkan" at bounding box center [942, 494] width 116 height 27
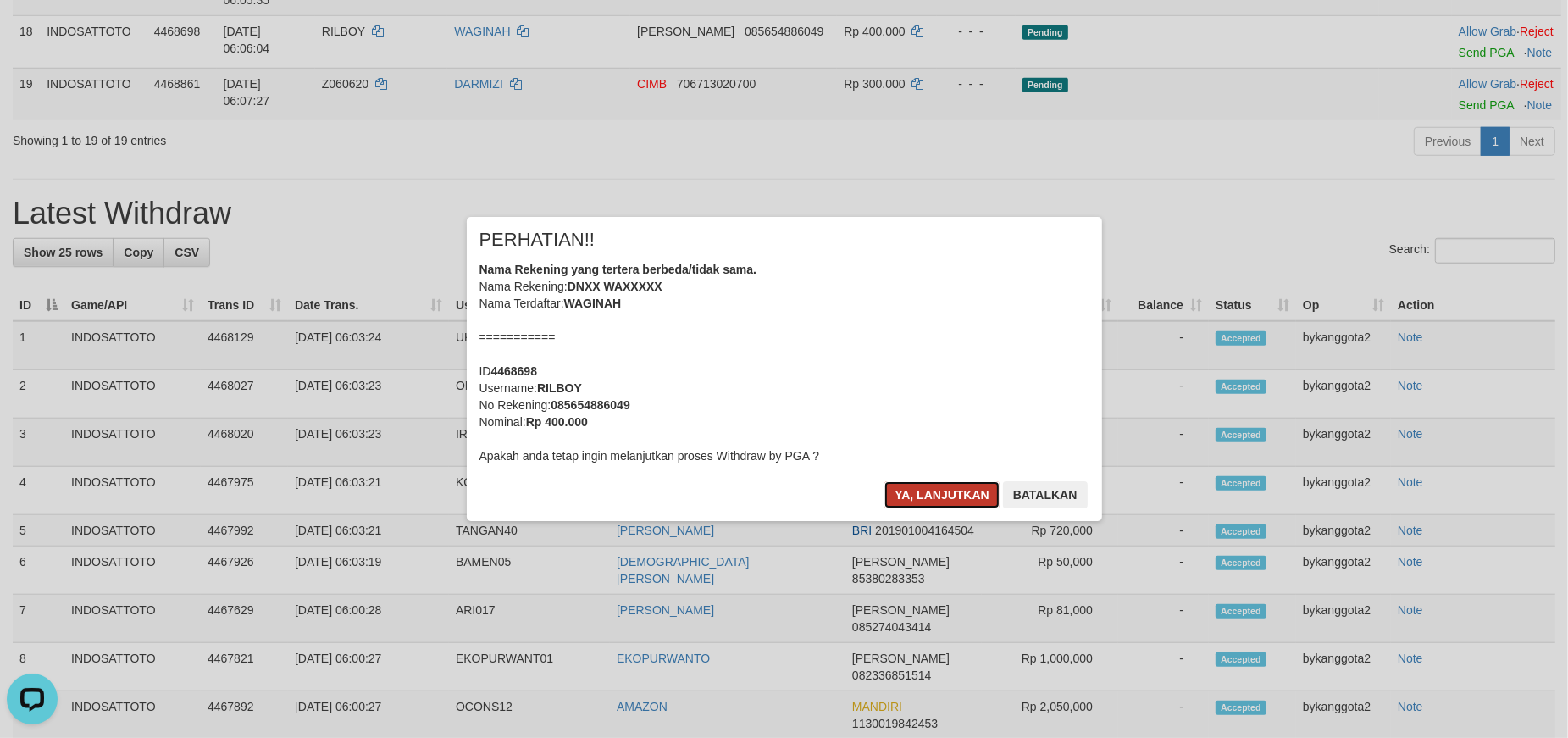
click at [953, 483] on button "Ya, lanjutkan" at bounding box center [942, 494] width 116 height 27
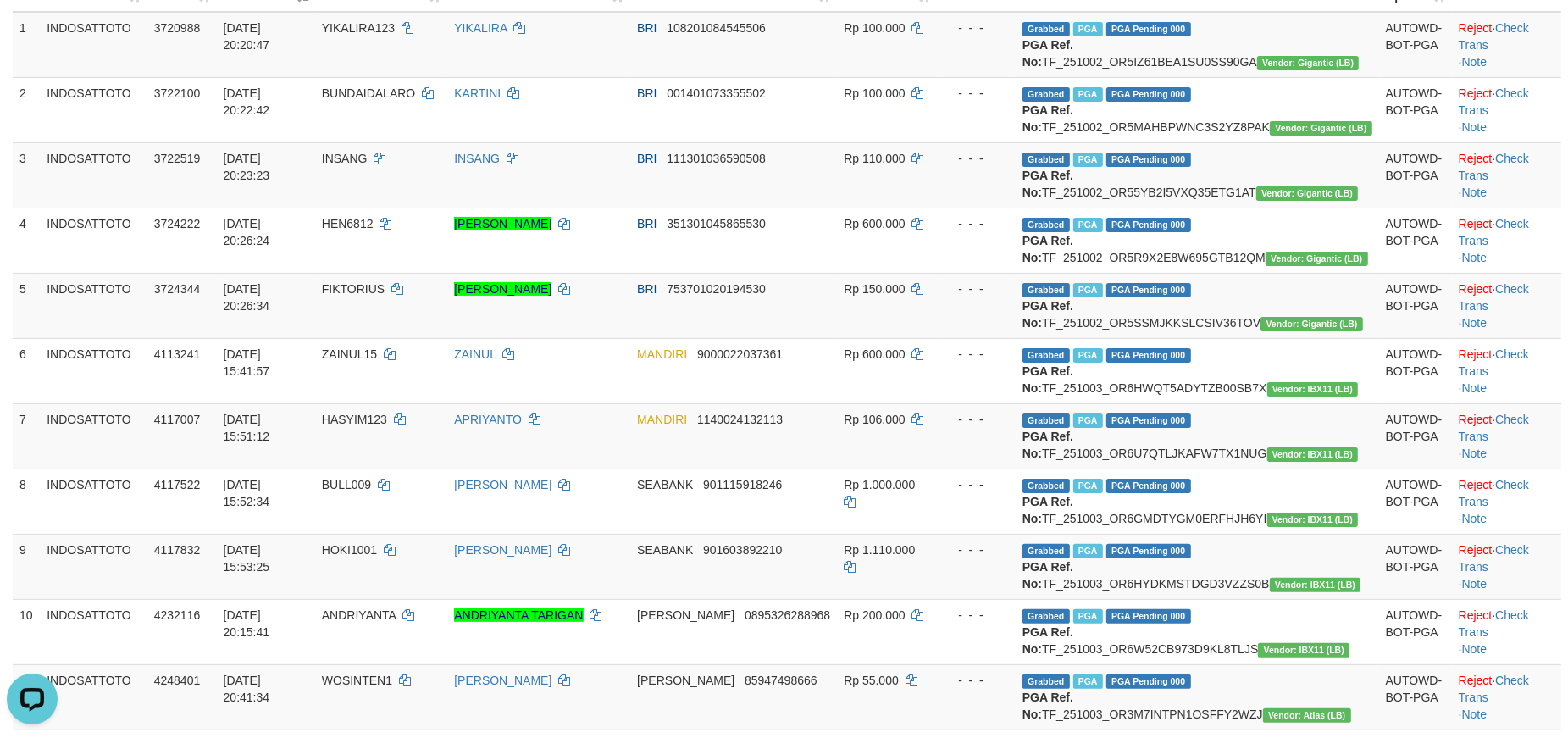
scroll to position [53, 0]
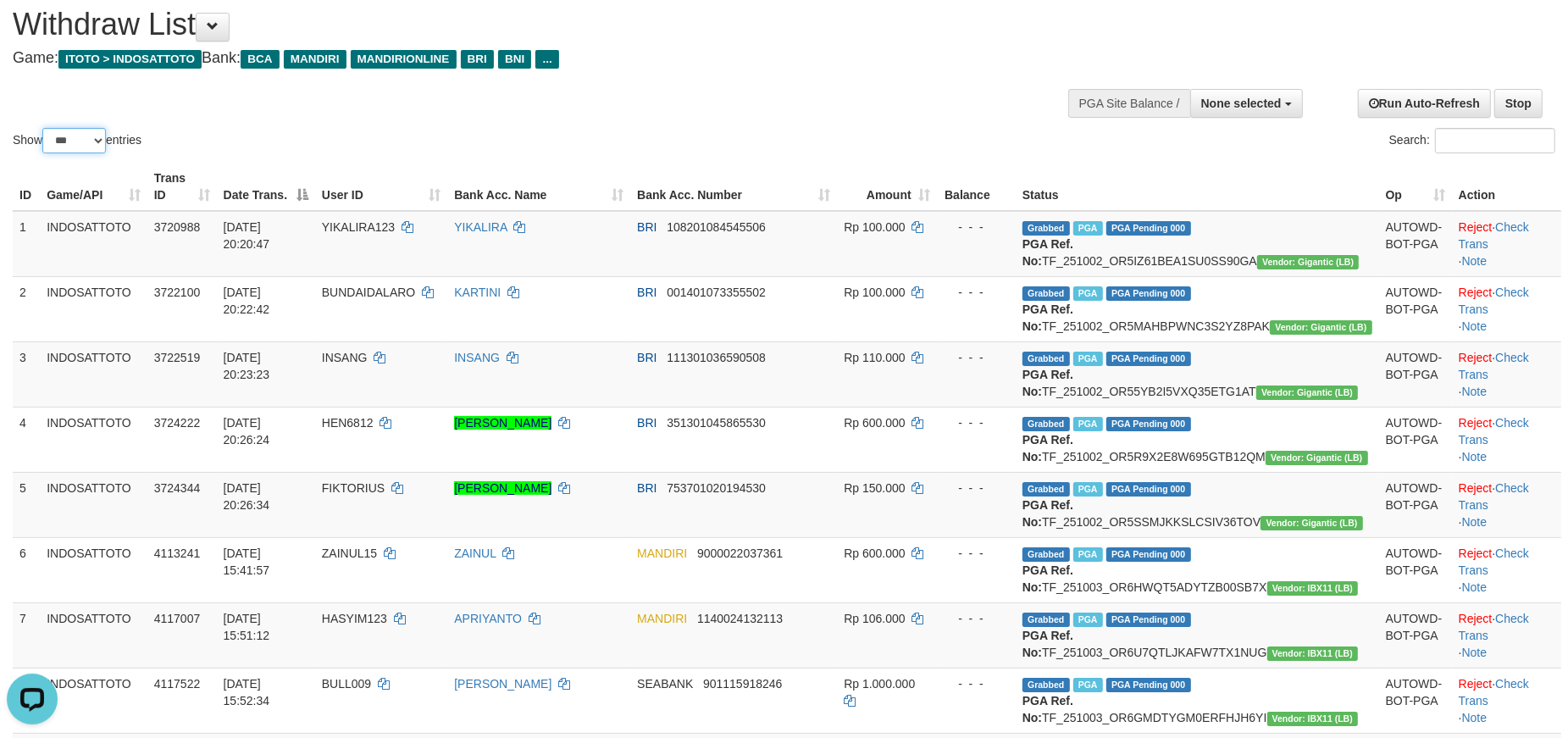
click at [95, 145] on select "** ** ** ***" at bounding box center [74, 140] width 63 height 26
click at [44, 127] on select "** ** ** ***" at bounding box center [74, 140] width 63 height 26
click at [81, 145] on select "** ** ** ***" at bounding box center [74, 140] width 63 height 26
select select "***"
click at [44, 127] on select "** ** ** ***" at bounding box center [74, 140] width 63 height 26
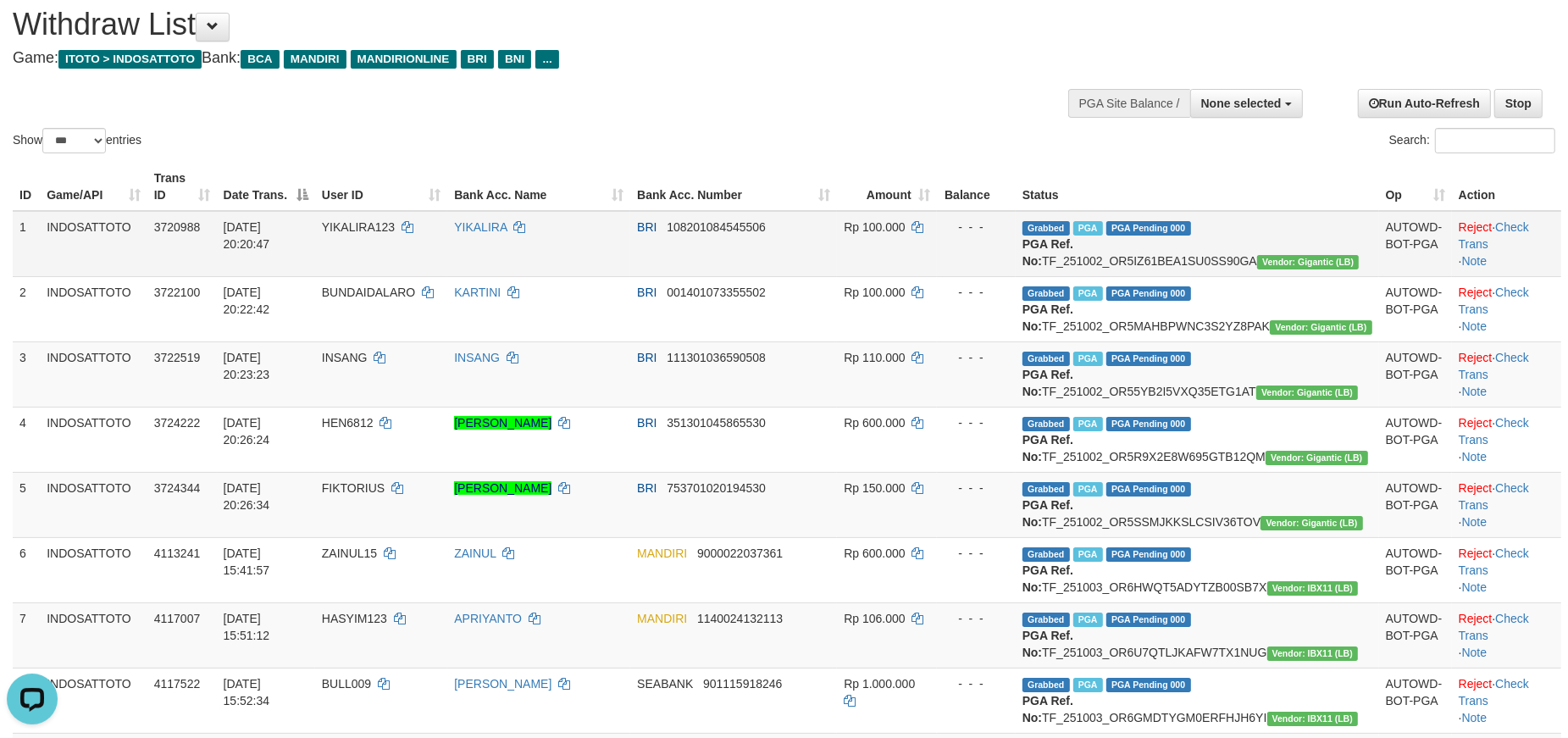
click at [385, 277] on td "YIKALIRA123" at bounding box center [381, 244] width 132 height 66
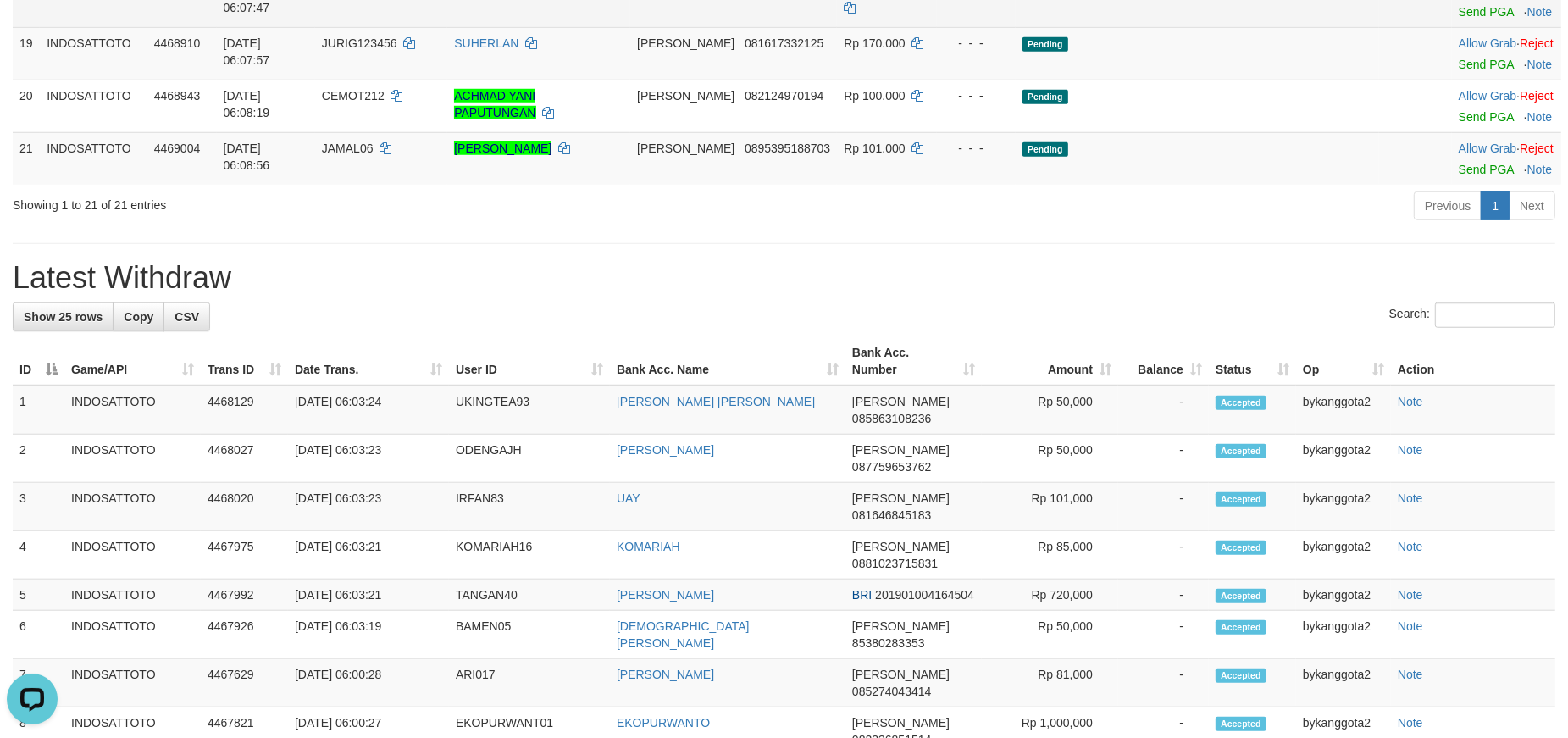
scroll to position [1365, 0]
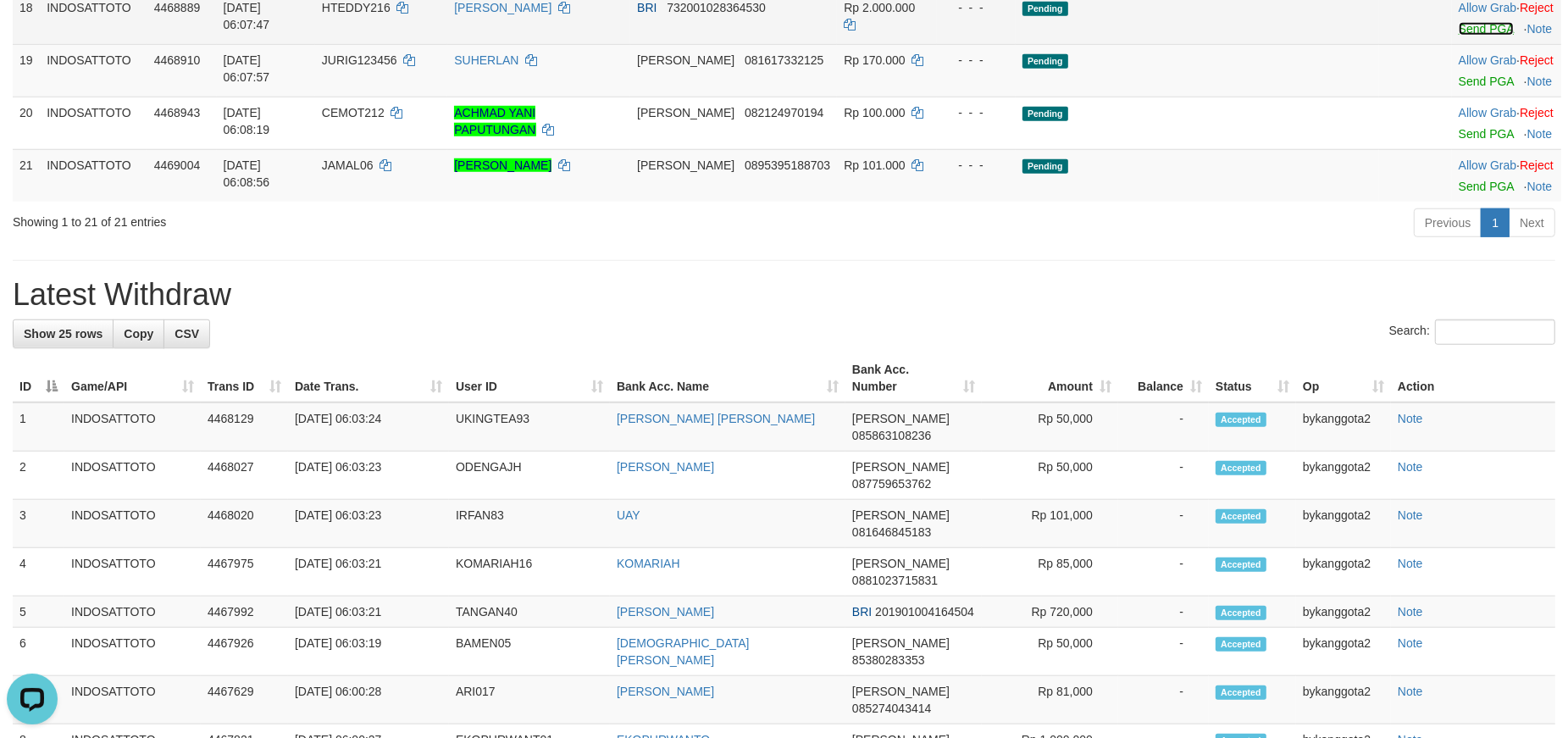
click at [1459, 36] on link "Send PGA" at bounding box center [1487, 29] width 55 height 14
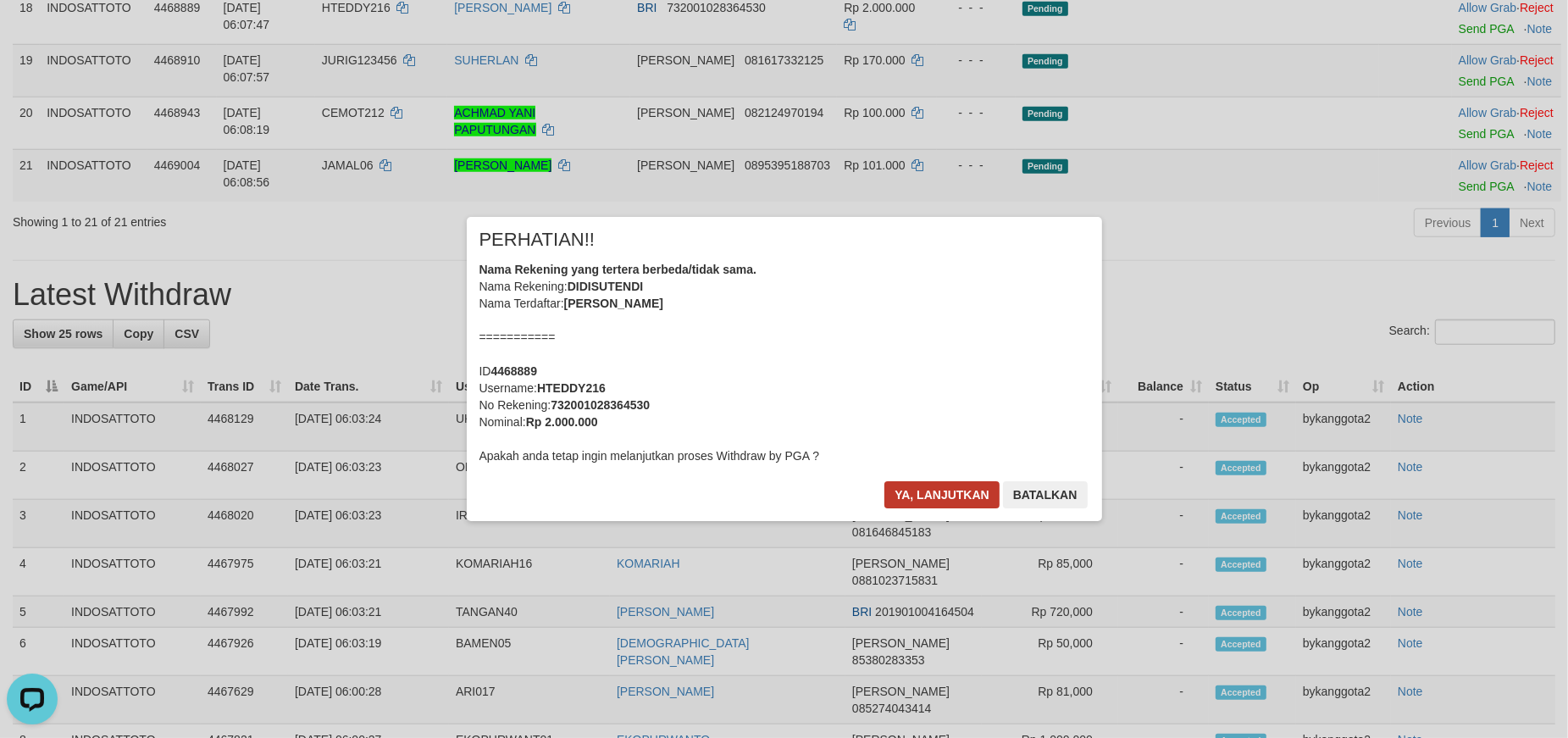
drag, startPoint x: 951, startPoint y: 510, endPoint x: 942, endPoint y: 502, distance: 12.0
click at [946, 507] on div "Ya, lanjutkan Batalkan" at bounding box center [986, 501] width 206 height 40
drag, startPoint x: 941, startPoint y: 500, endPoint x: 1005, endPoint y: 481, distance: 66.8
click at [941, 498] on button "Ya, lanjutkan" at bounding box center [942, 494] width 116 height 27
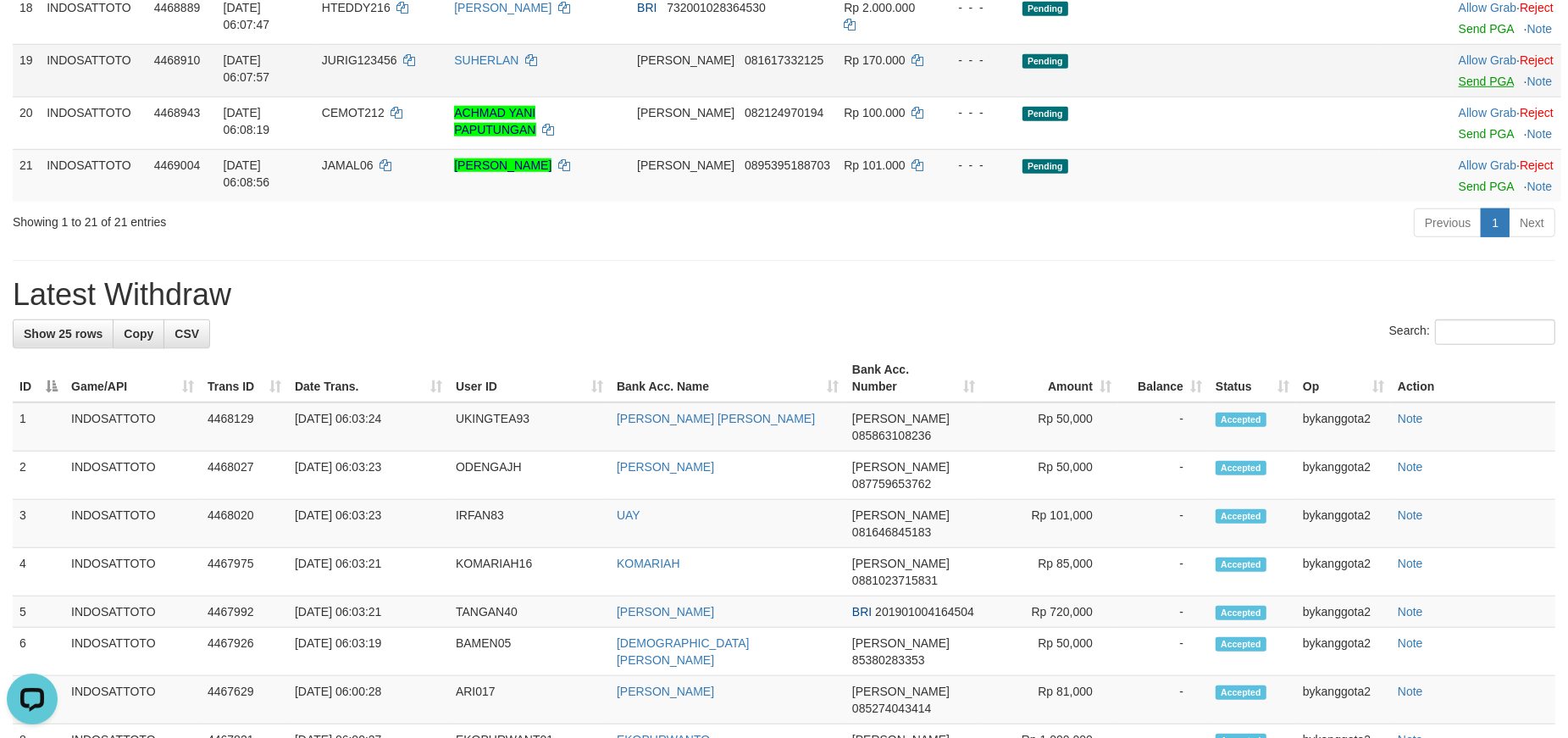
scroll to position [1344, 0]
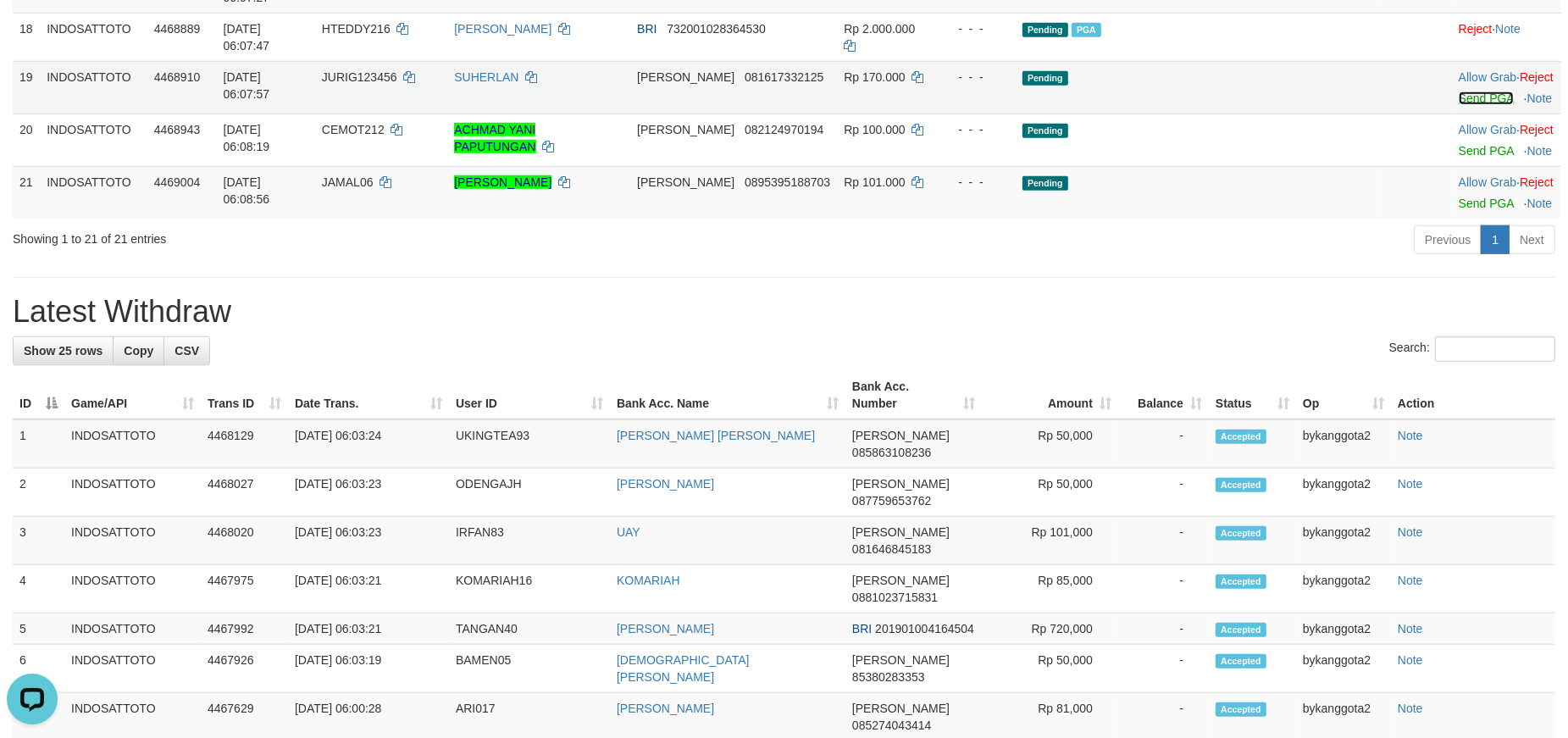
click at [1459, 105] on link "Send PGA" at bounding box center [1487, 99] width 55 height 14
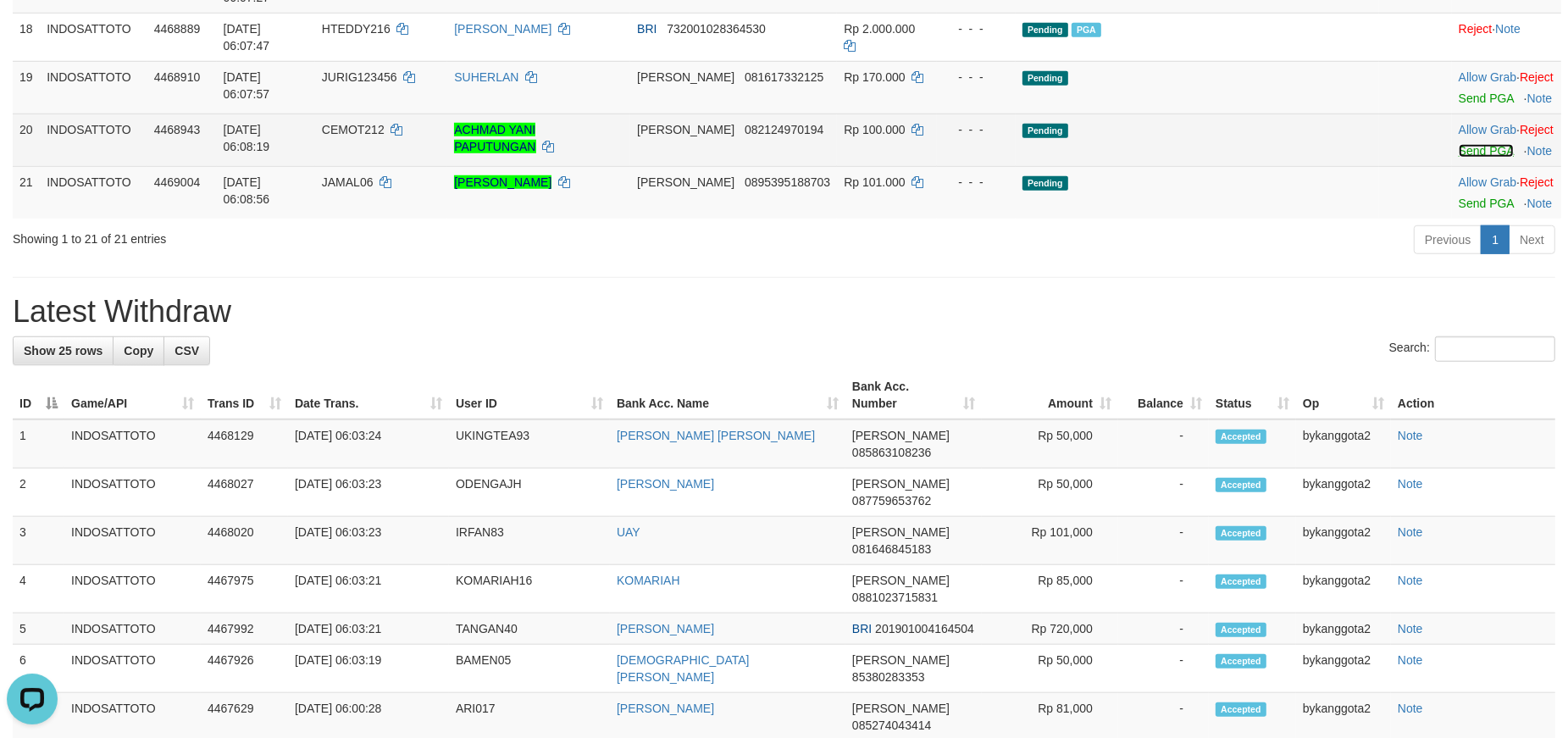
click at [1459, 158] on link "Send PGA" at bounding box center [1487, 151] width 55 height 14
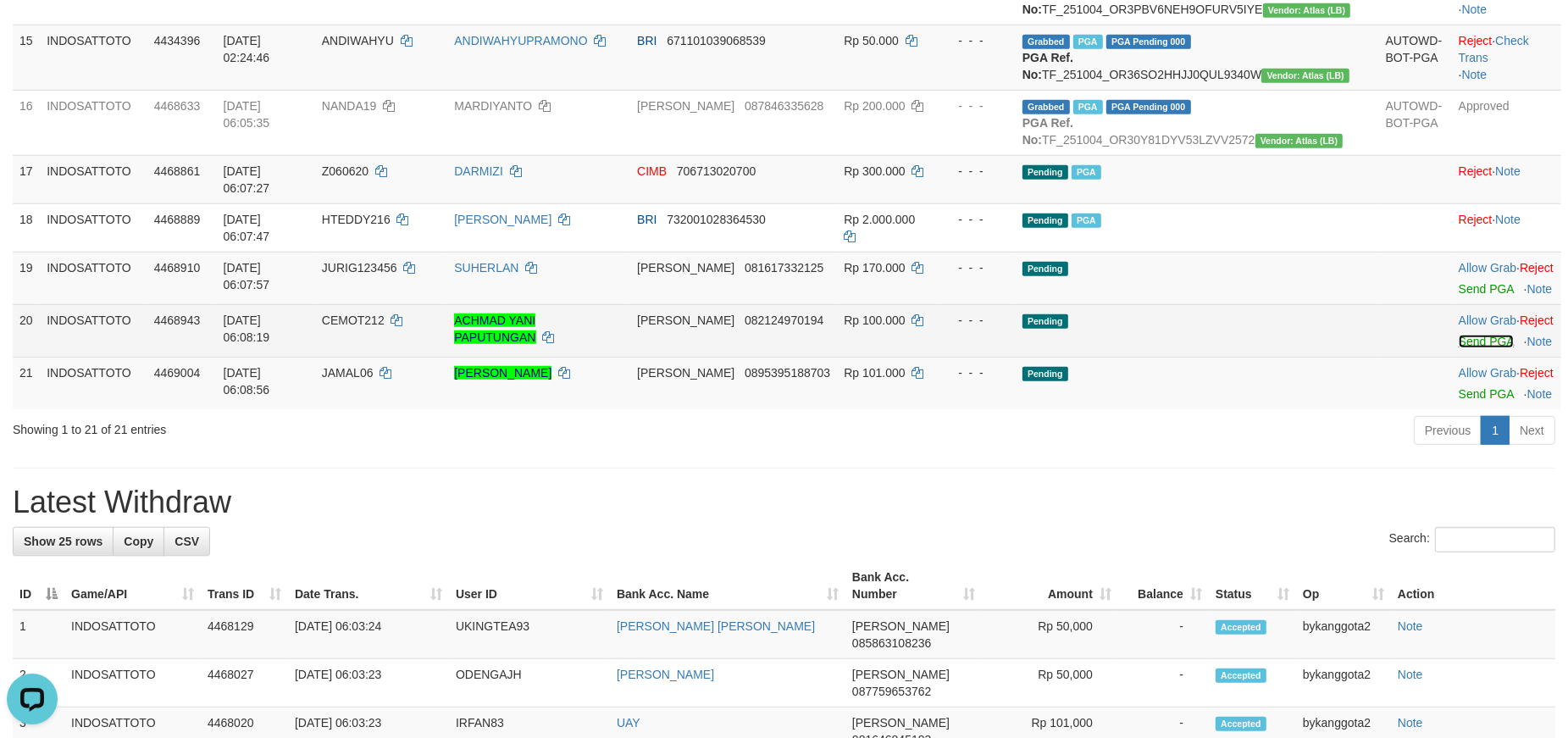
scroll to position [1309, 0]
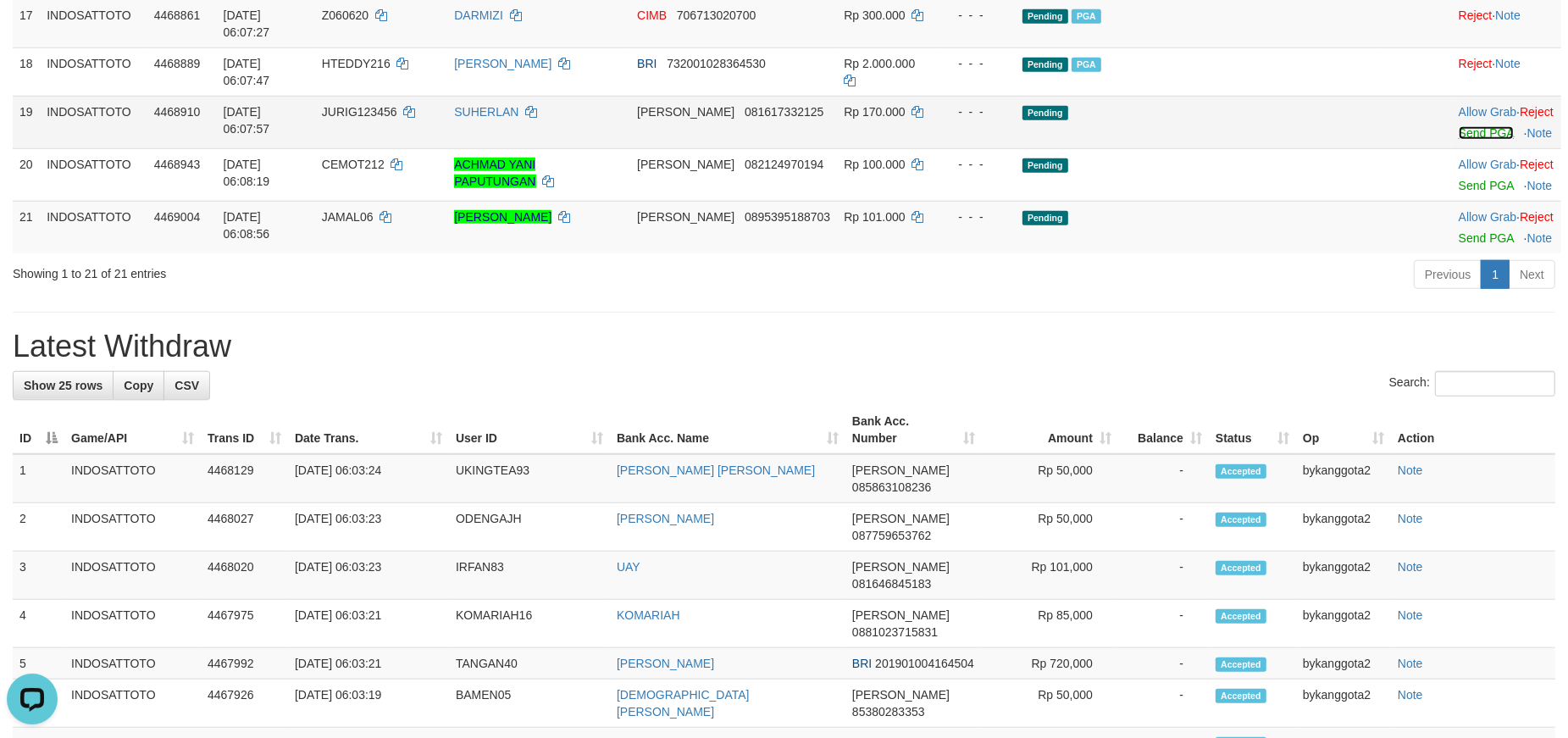
click at [1459, 139] on link "Send PGA" at bounding box center [1487, 133] width 55 height 14
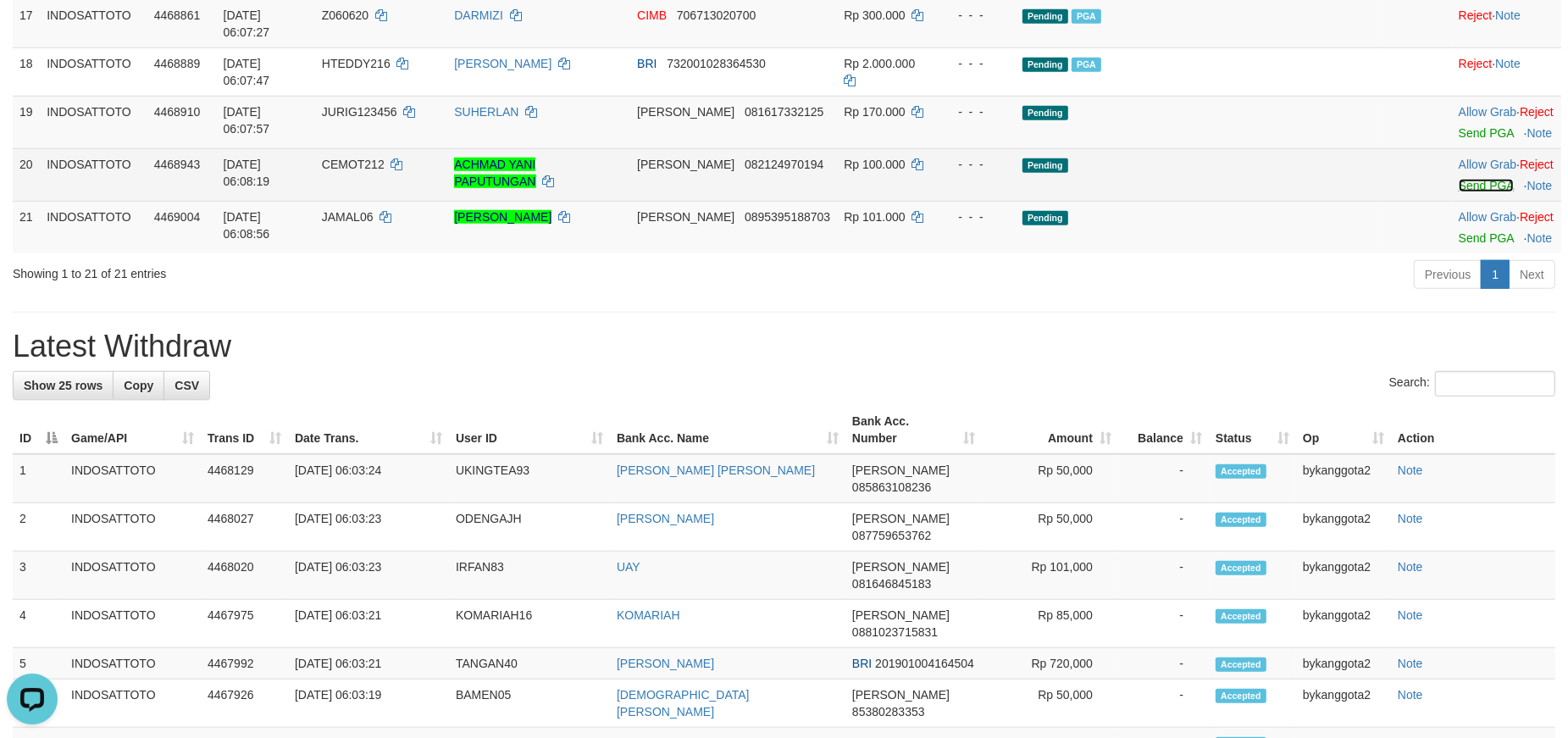
click at [1459, 193] on link "Send PGA" at bounding box center [1487, 186] width 55 height 14
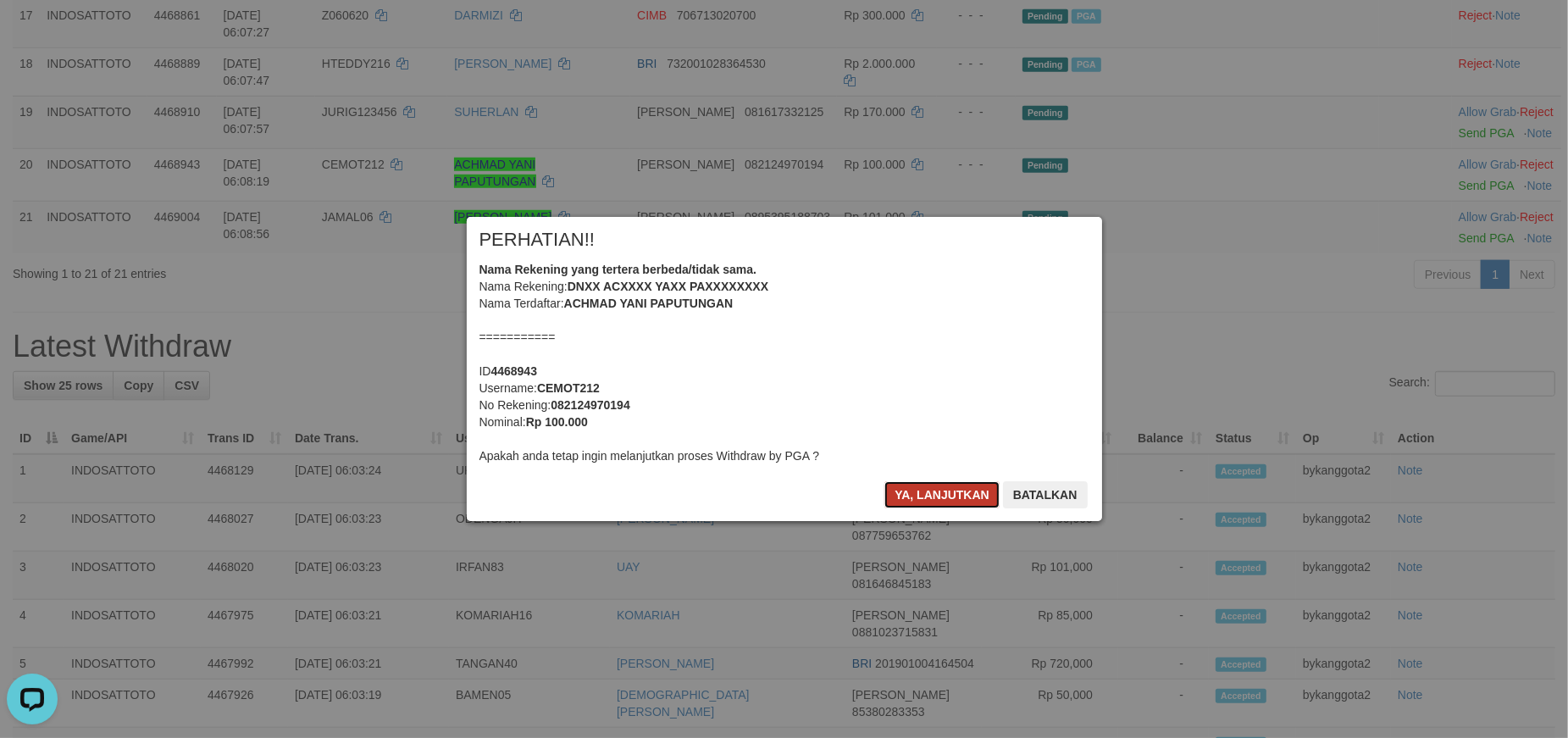
click at [896, 493] on button "Ya, lanjutkan" at bounding box center [942, 494] width 116 height 27
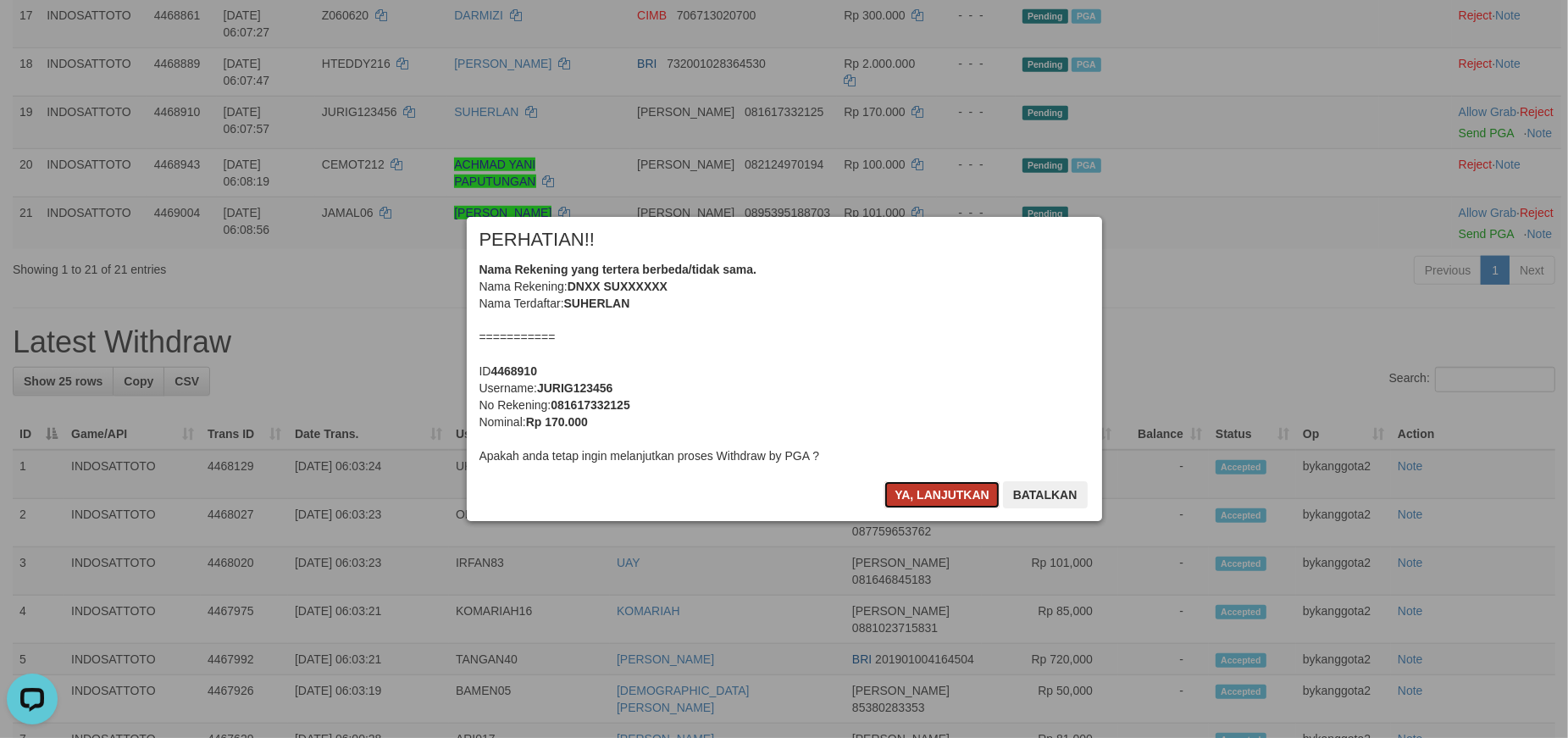
click at [905, 488] on button "Ya, lanjutkan" at bounding box center [942, 494] width 116 height 27
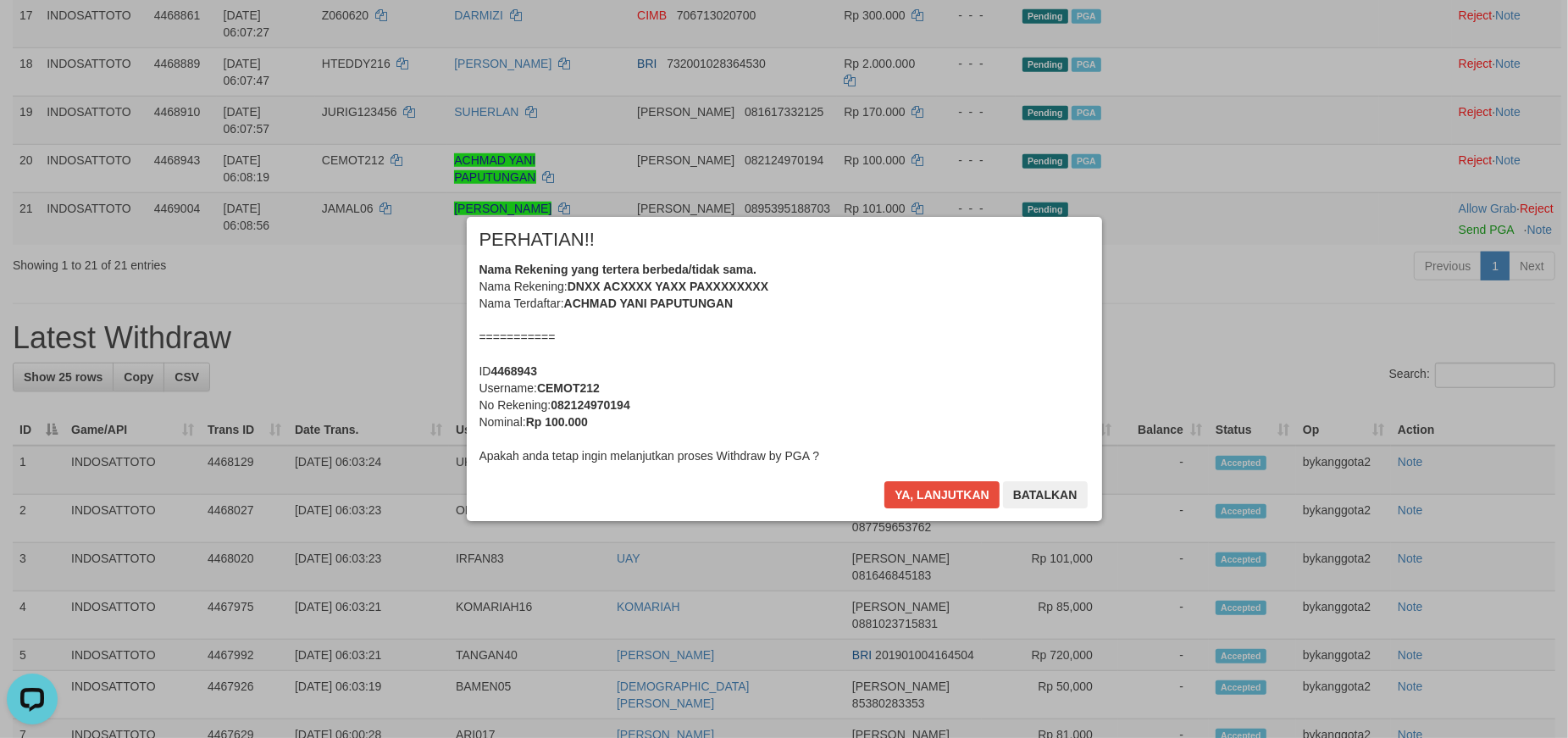
scroll to position [1287, 0]
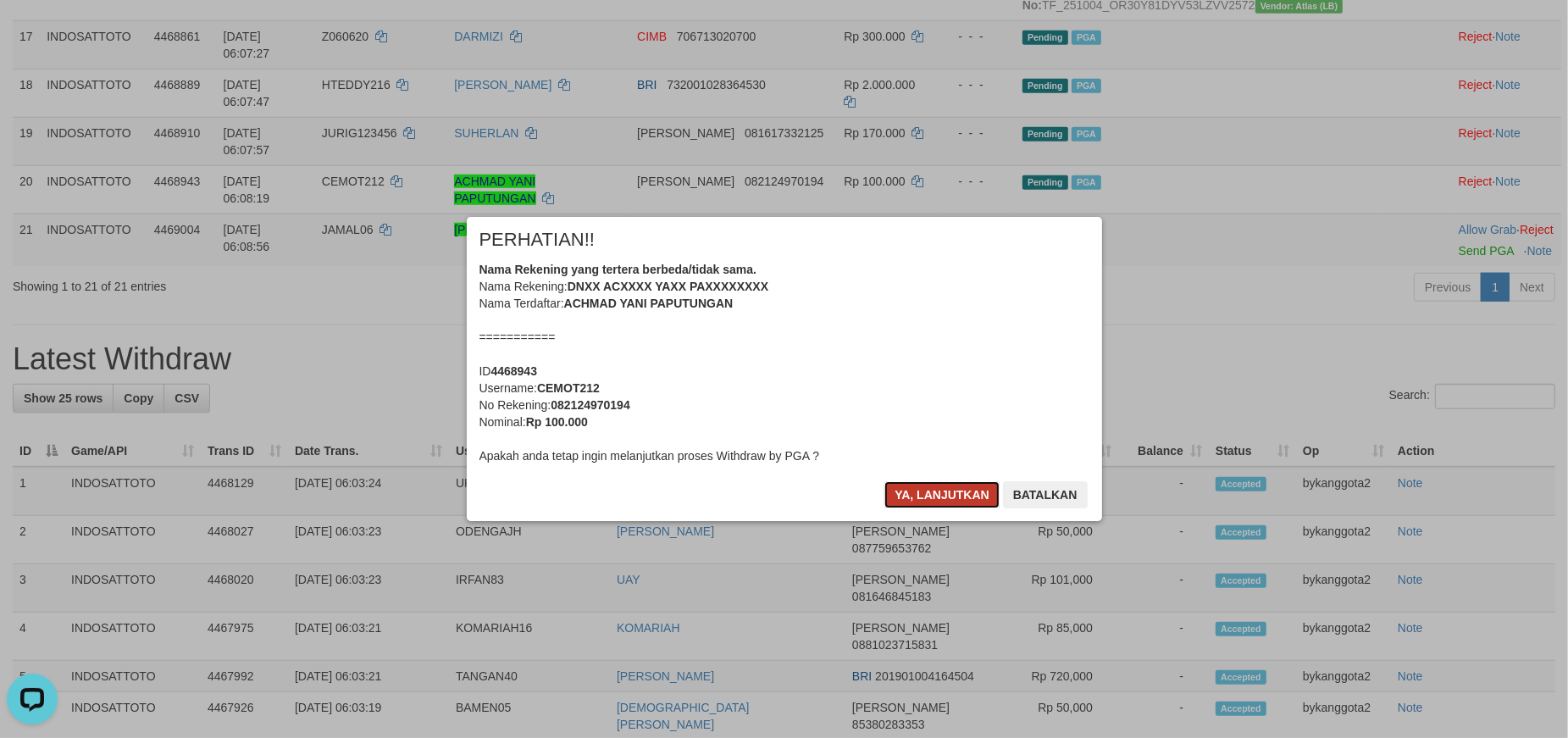
click at [913, 487] on button "Ya, lanjutkan" at bounding box center [942, 494] width 116 height 27
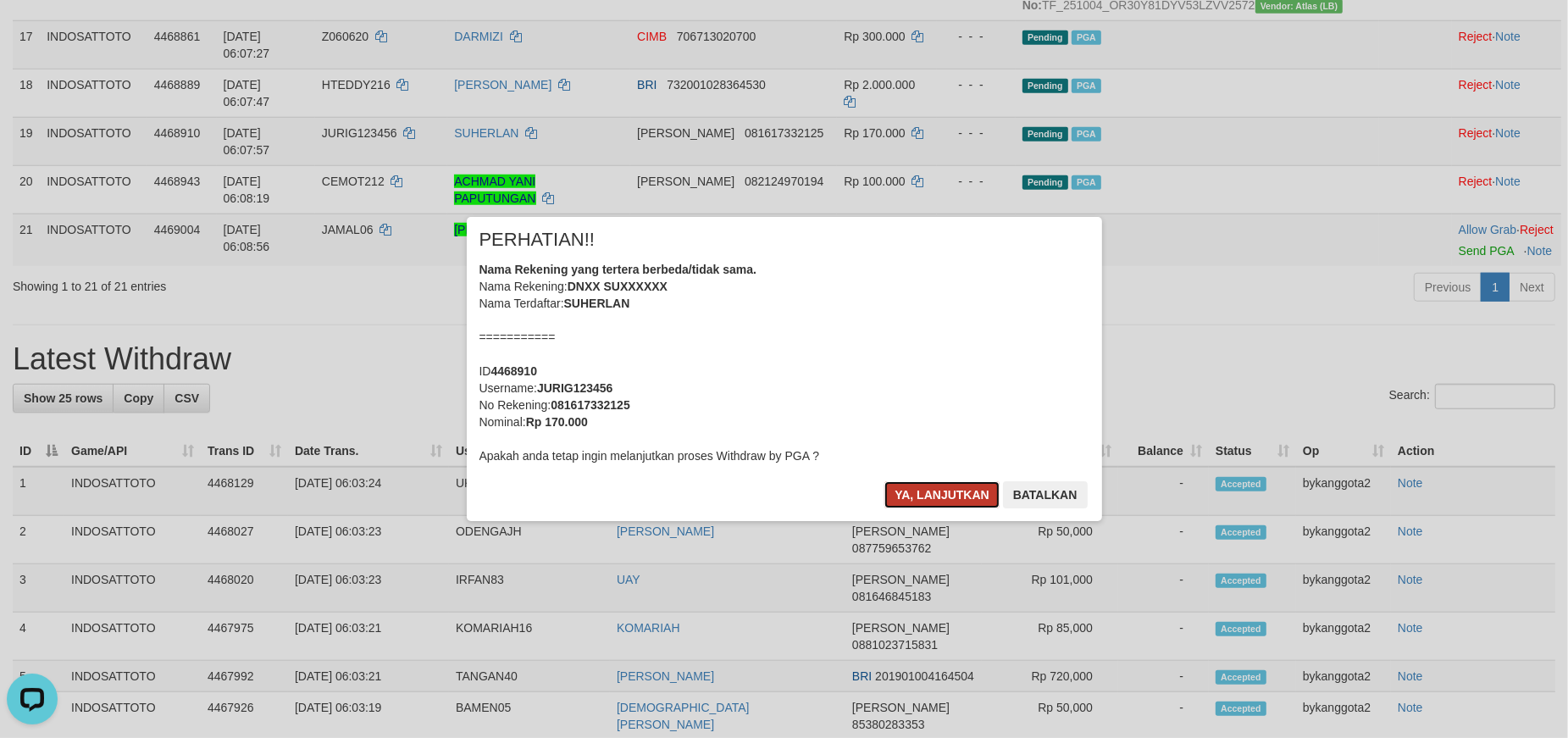
click at [925, 493] on button "Ya, lanjutkan" at bounding box center [942, 494] width 116 height 27
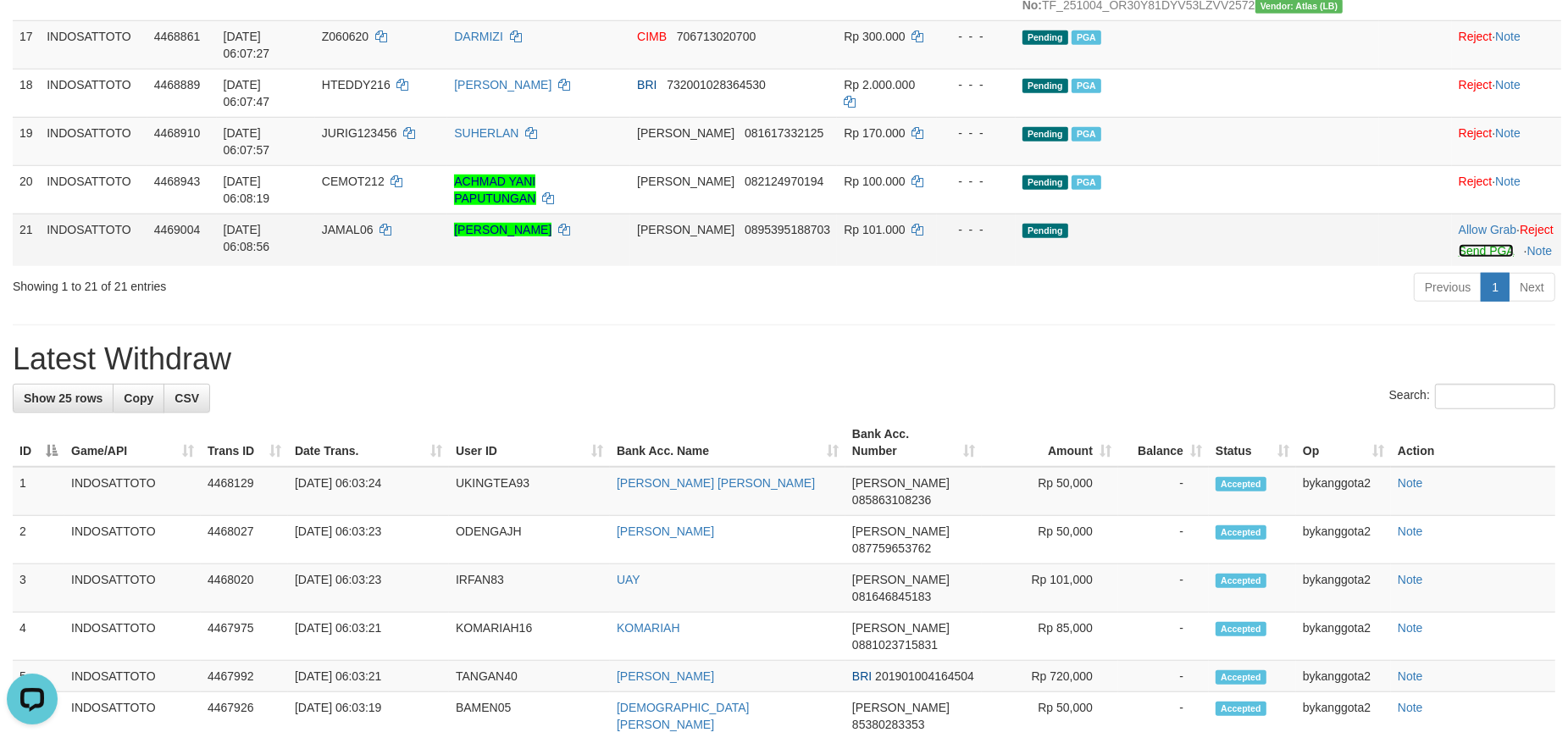
click at [1459, 258] on link "Send PGA" at bounding box center [1487, 251] width 55 height 14
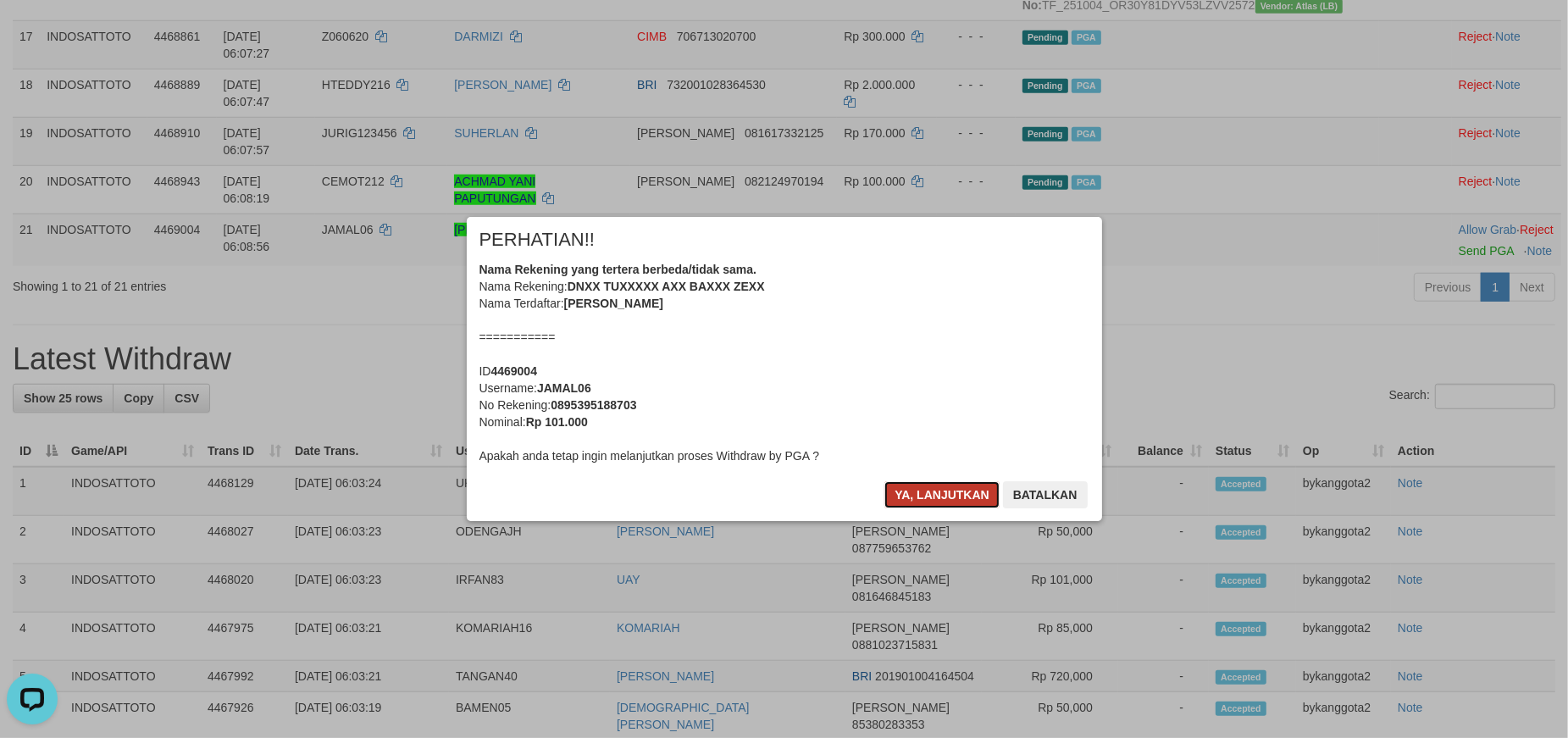
click at [937, 490] on button "Ya, lanjutkan" at bounding box center [942, 494] width 116 height 27
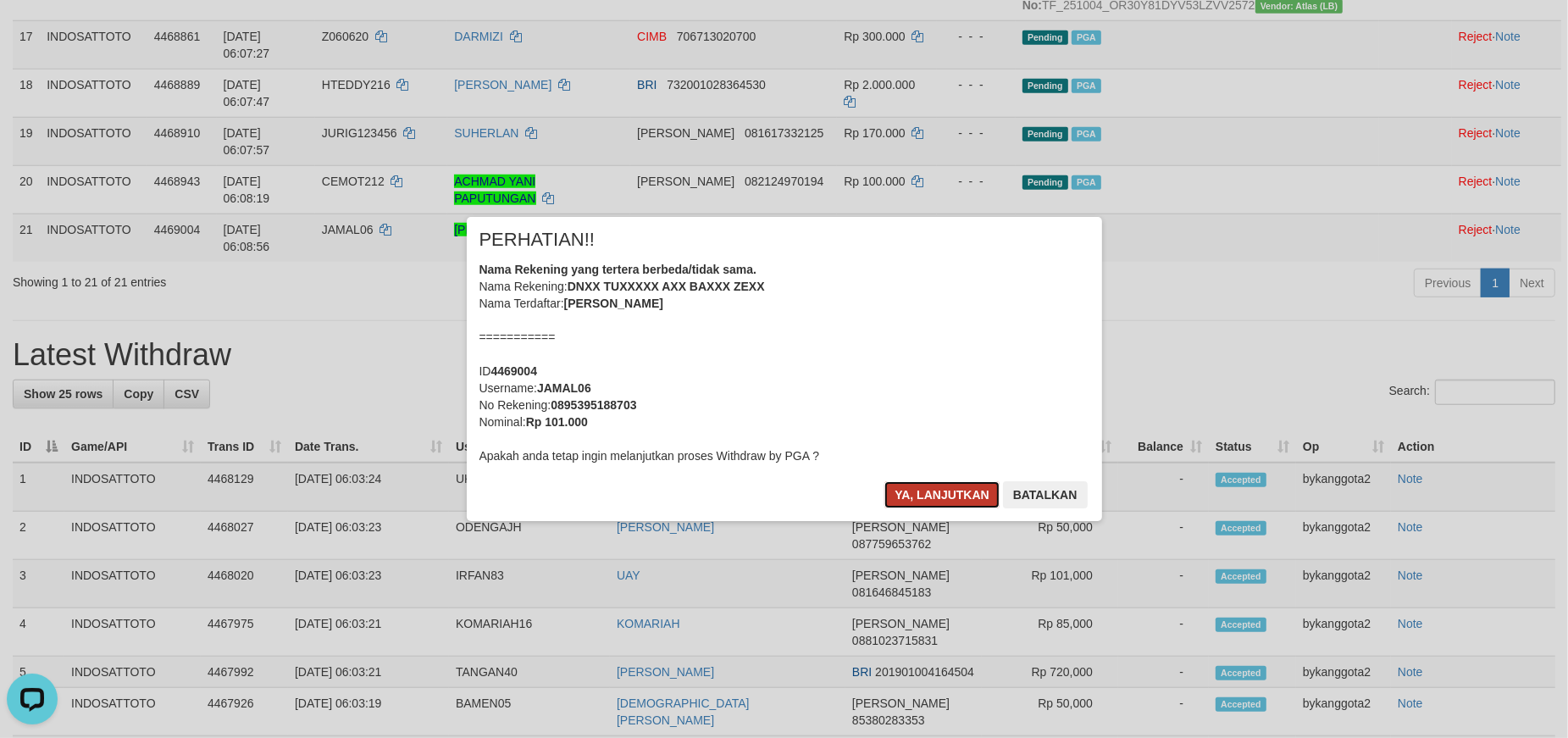
click at [937, 490] on button "Ya, lanjutkan" at bounding box center [942, 494] width 116 height 27
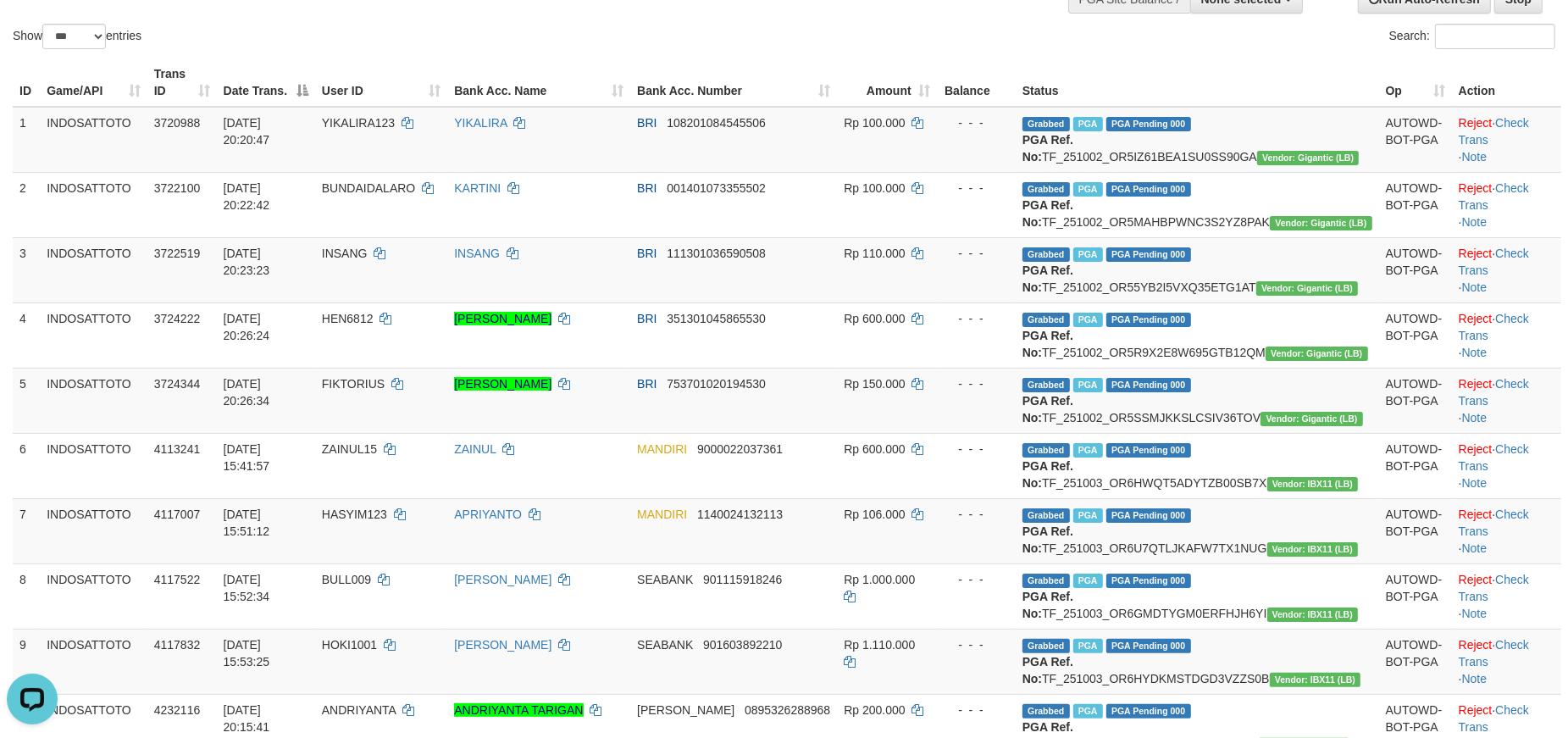
scroll to position [0, 0]
